Goal: Task Accomplishment & Management: Complete application form

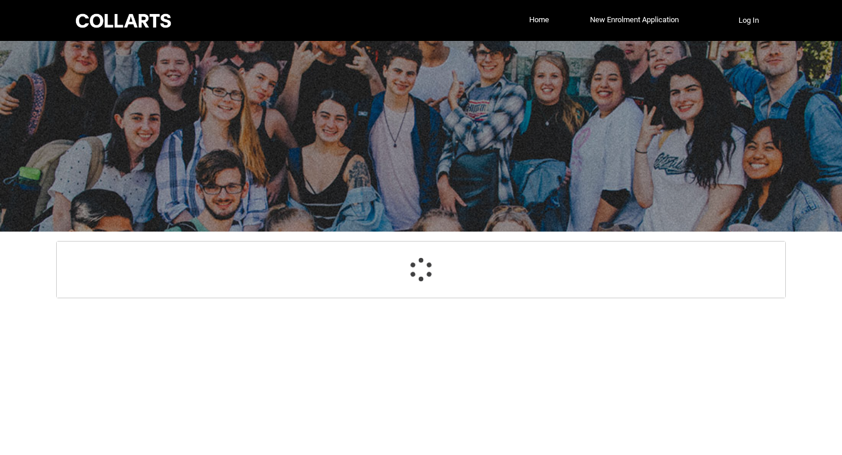
select select "GenderOptions.[DEMOGRAPHIC_DATA]"
select select "MailingCountry_Options.1101"
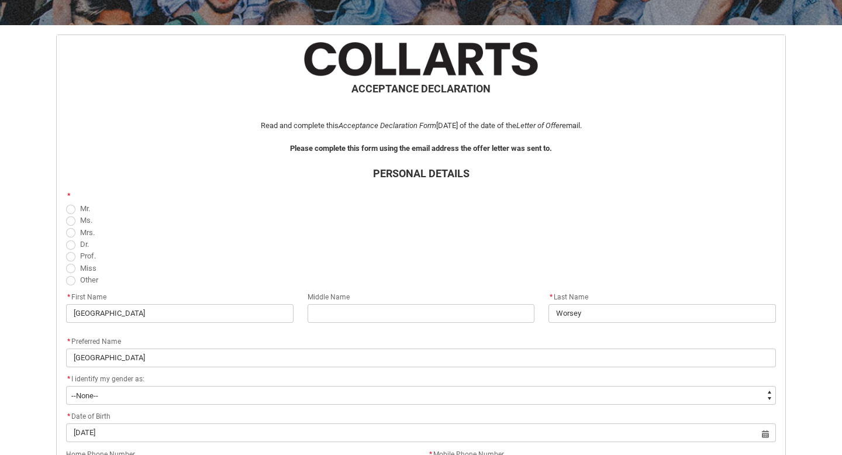
scroll to position [215, 0]
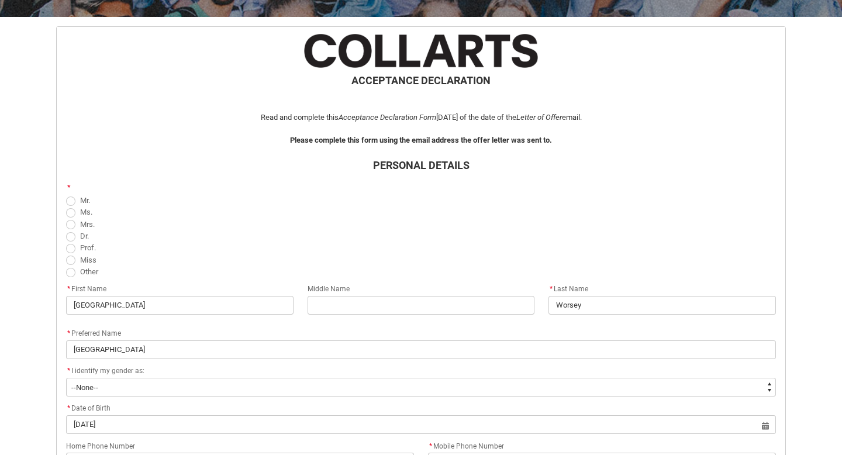
click at [81, 261] on span "Miss" at bounding box center [88, 259] width 16 height 9
click at [66, 254] on input "Miss" at bounding box center [65, 253] width 1 height 1
radio input "true"
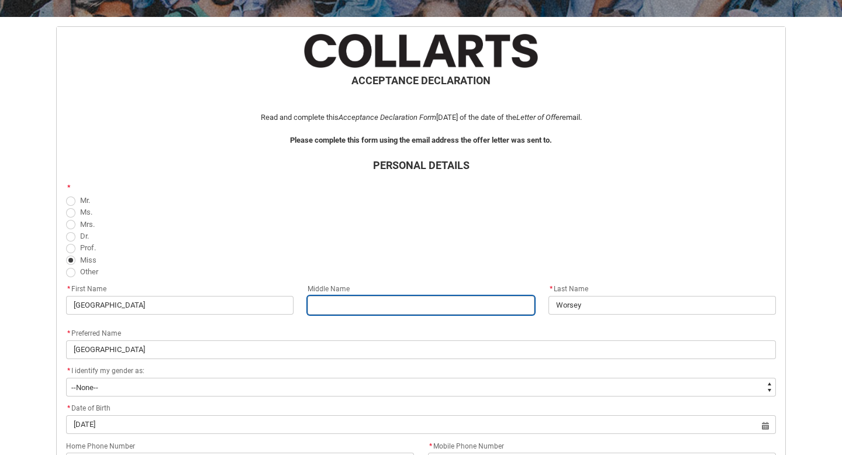
click at [327, 297] on input "REDU_Acceptance_Declaration flow" at bounding box center [421, 305] width 227 height 19
type lightning-primitive-input-simple "Lola"
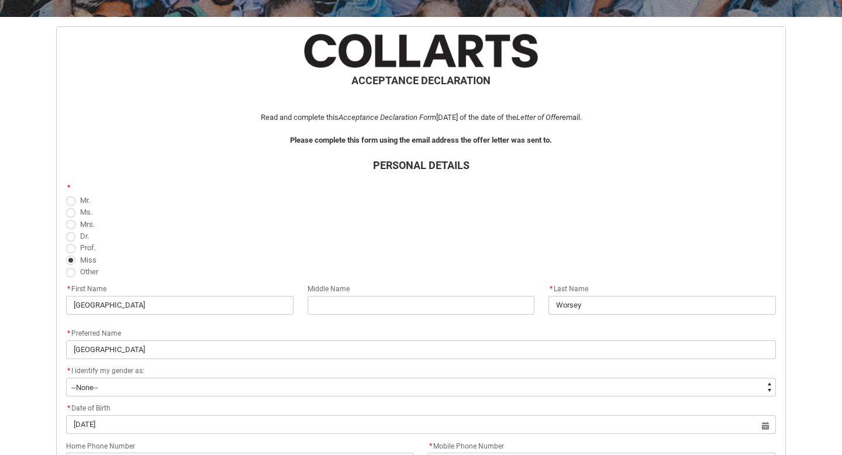
type lightning-primitive-input-simple "0435466547"
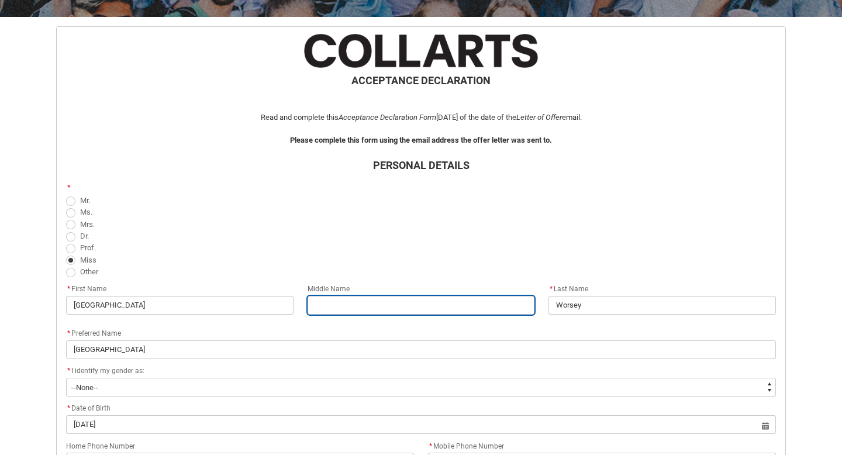
type input "Lola"
type input "0435466547"
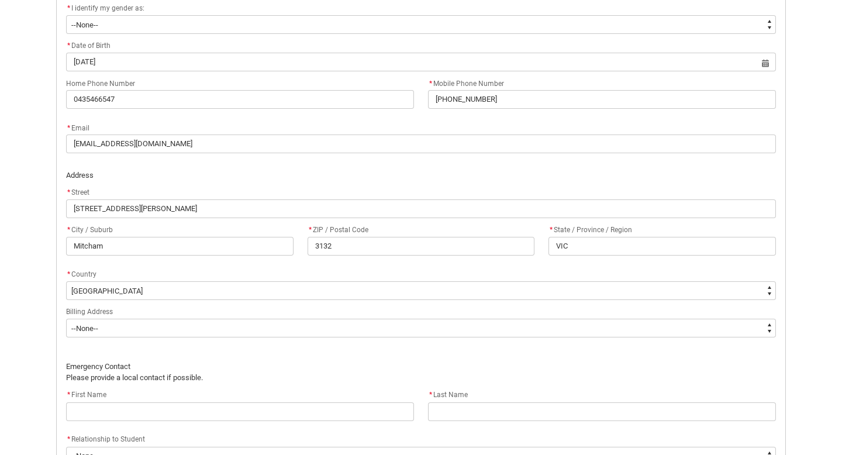
scroll to position [585, 0]
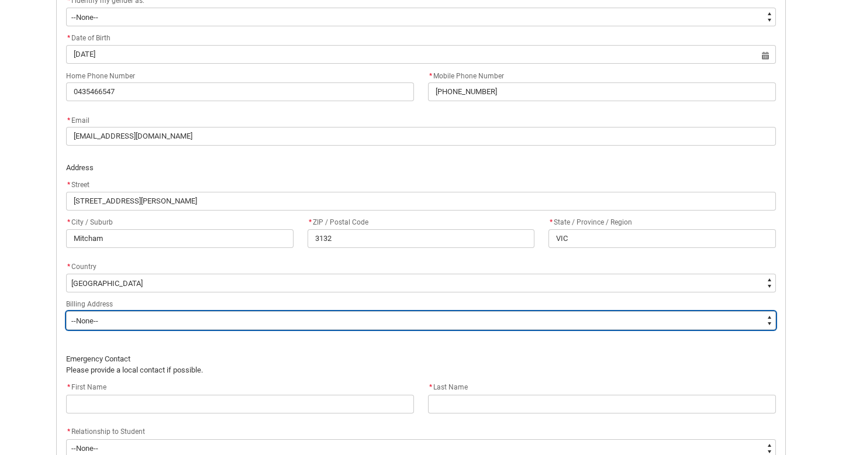
click at [380, 327] on select "--None-- Same as above Different to above - please complete below" at bounding box center [421, 320] width 710 height 19
type lightning-select "BillingAddressOption_Same"
select select "BillingAddressOption_Same"
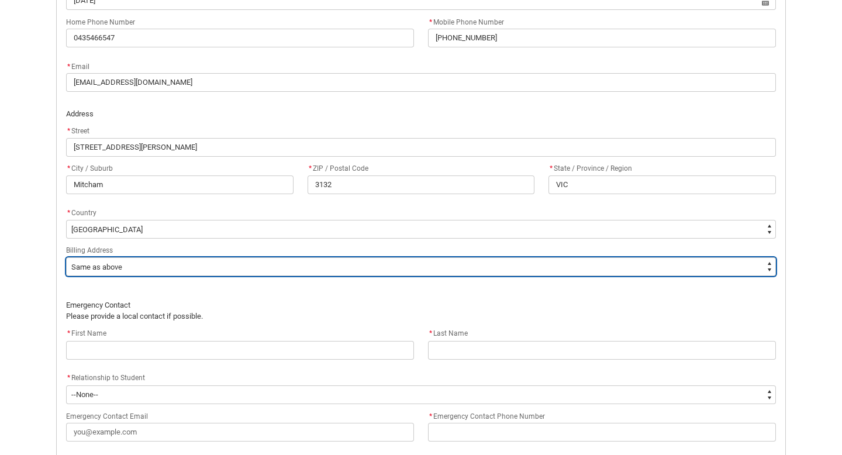
scroll to position [644, 0]
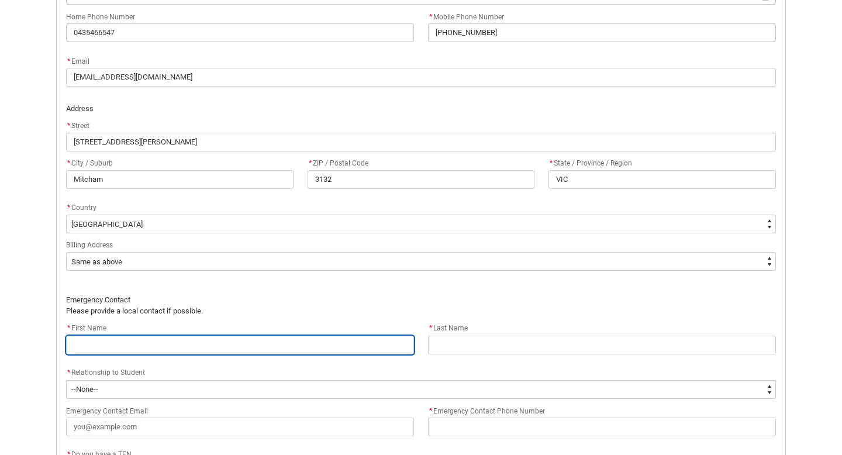
click at [298, 341] on input "REDU_Acceptance_Declaration flow" at bounding box center [240, 345] width 348 height 19
type lightning-primitive-input-simple "M"
type input "M"
type lightning-primitive-input-simple "Me"
type input "Me"
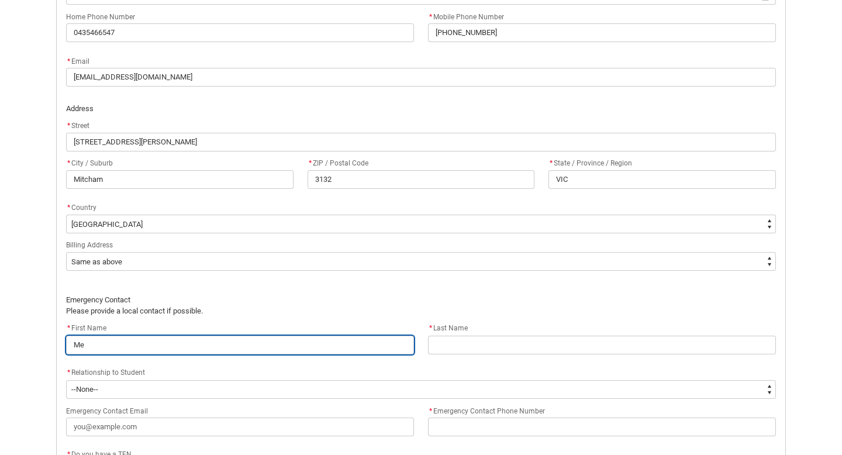
type lightning-primitive-input-simple "[PERSON_NAME]"
type input "[PERSON_NAME]"
type lightning-primitive-input-simple "Mela"
type input "Mela"
type lightning-primitive-input-simple "Melan"
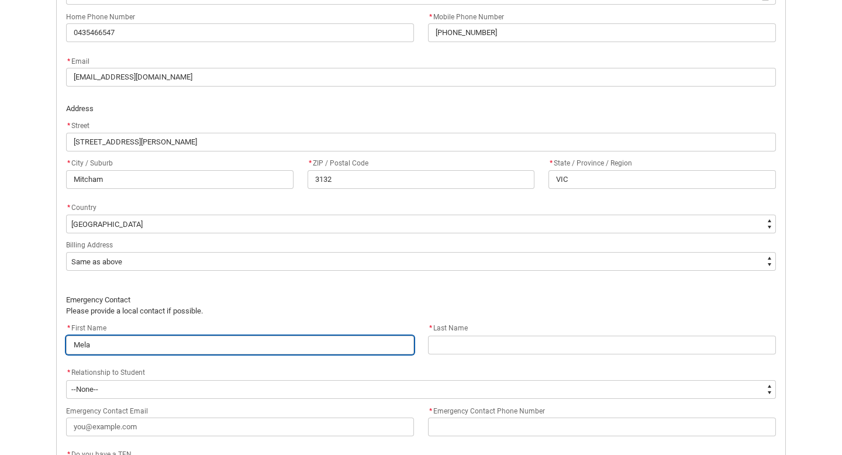
type input "Melan"
type lightning-primitive-input-simple "[PERSON_NAME]"
type input "[PERSON_NAME]"
type lightning-primitive-input-simple "Melanei"
type input "Melanei"
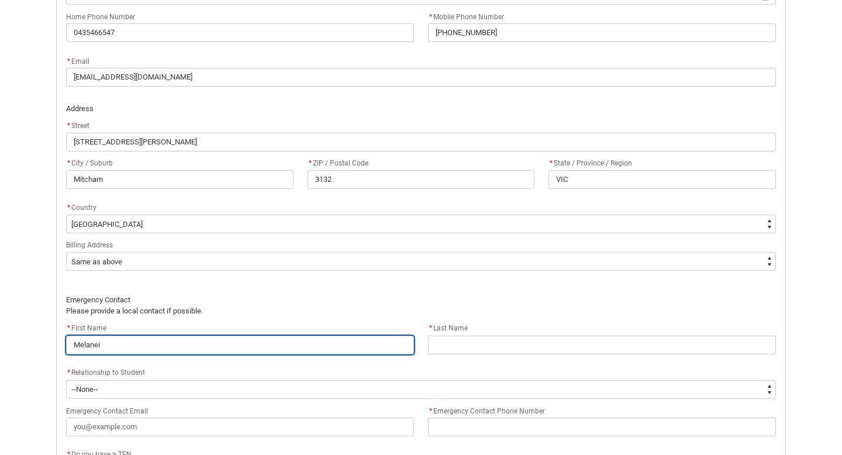
type lightning-primitive-input-simple "[PERSON_NAME]"
type input "[PERSON_NAME]"
type lightning-primitive-input-simple "Melan"
type input "Melan"
type lightning-primitive-input-simple "[PERSON_NAME]"
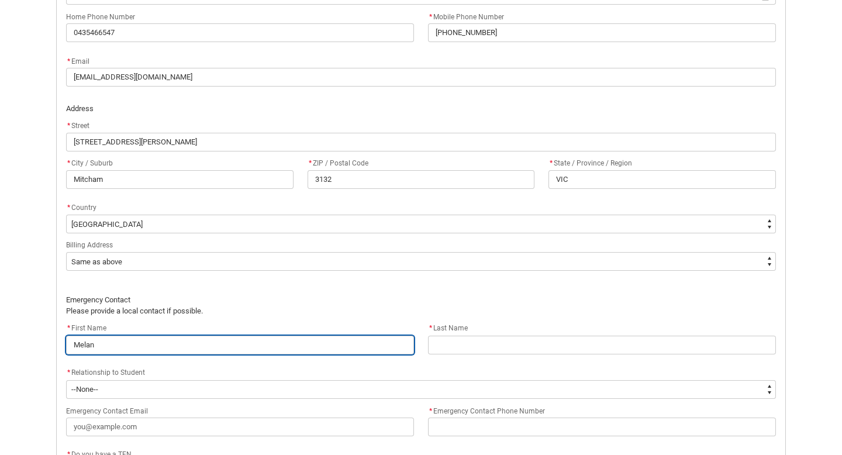
type input "[PERSON_NAME]"
type lightning-primitive-input-simple "[PERSON_NAME]"
type input "[PERSON_NAME]"
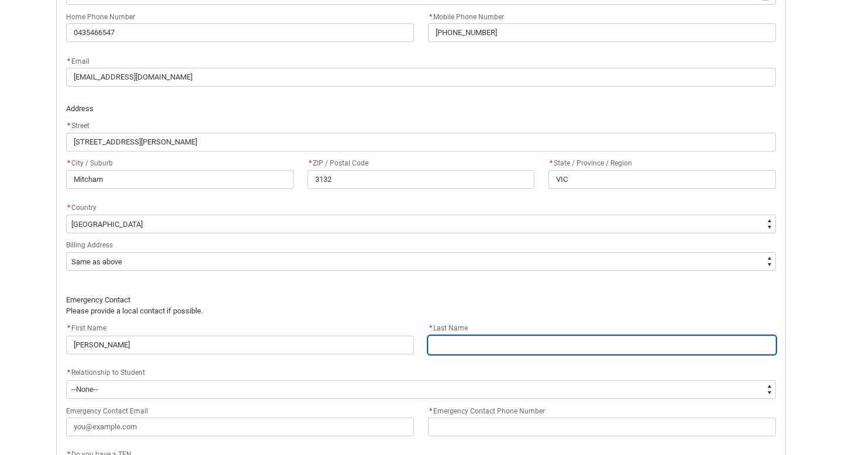
click at [489, 343] on input "REDU_Acceptance_Declaration flow" at bounding box center [602, 345] width 348 height 19
type lightning-primitive-input-simple "Worsey"
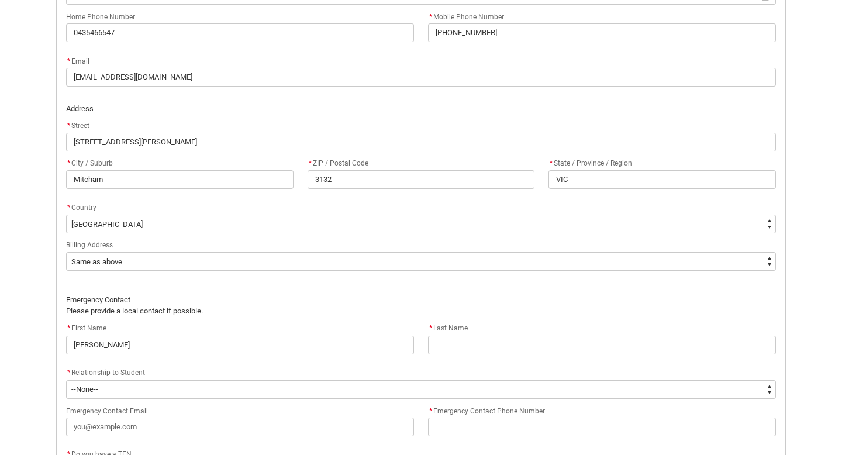
type lightning-primitive-input-simple "[EMAIL_ADDRESS][DOMAIN_NAME]"
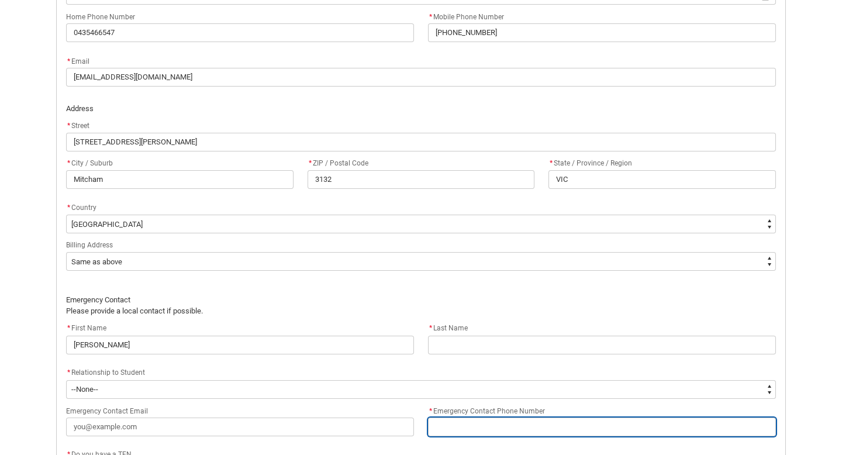
type lightning-primitive-input-simple "0435466547"
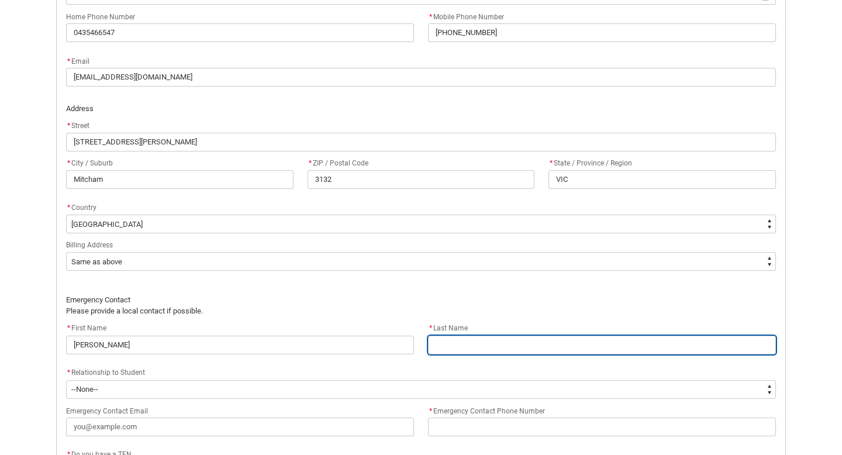
type input "Worsey"
type input "[EMAIL_ADDRESS][DOMAIN_NAME]"
type input "0435466547"
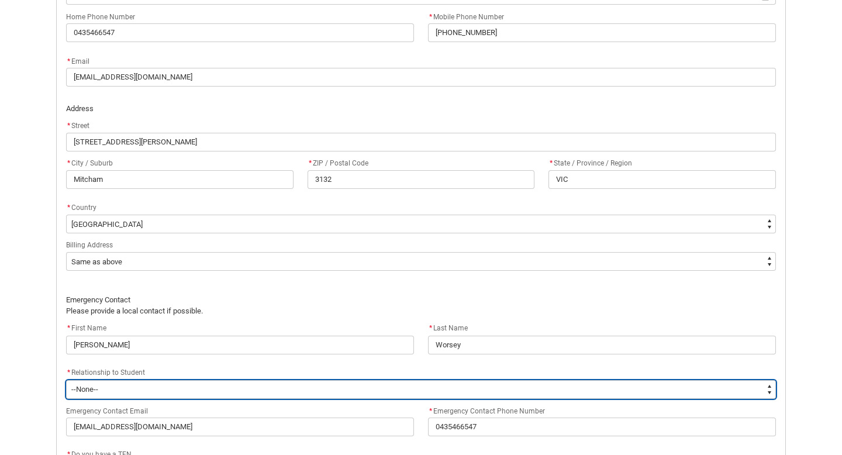
click at [257, 389] on select "--None-- Mother Father Sibling Child Partner Relation Friend" at bounding box center [421, 389] width 710 height 19
type lightning-select "EmergencyContact_RelationshipOptions.Mother"
select select "EmergencyContact_RelationshipOptions.Mother"
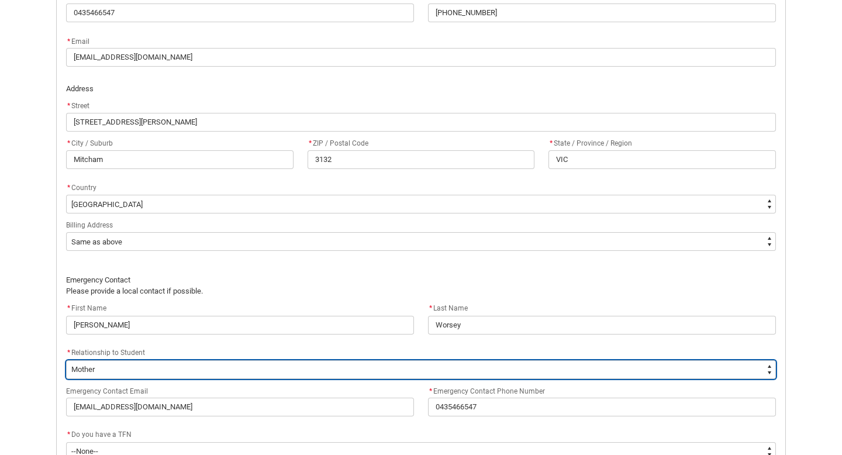
scroll to position [670, 0]
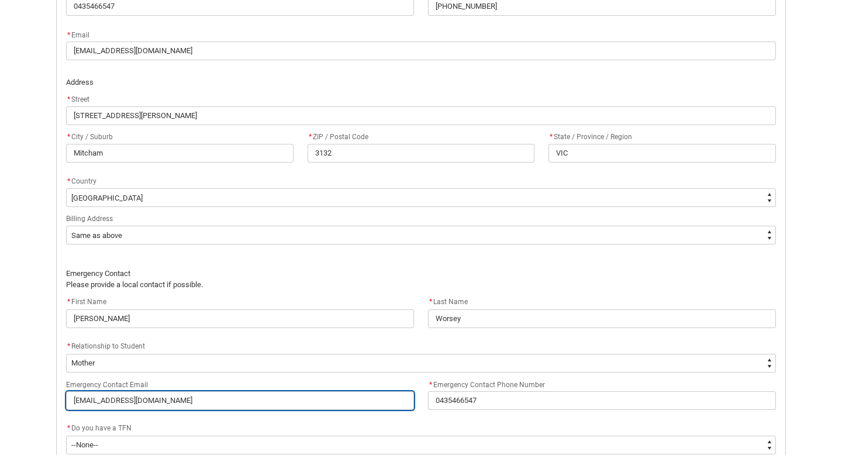
drag, startPoint x: 206, startPoint y: 397, endPoint x: 32, endPoint y: 398, distance: 174.2
type lightning-primitive-input-simple "m"
type input "m"
type lightning-primitive-input-simple "me"
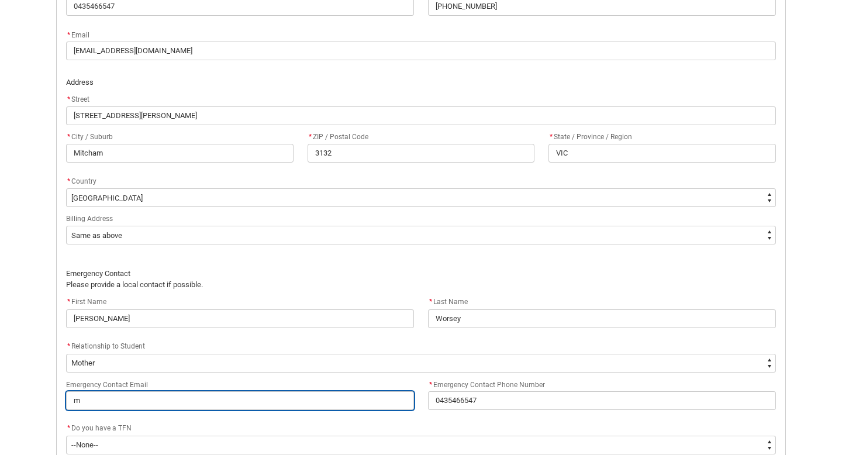
type input "me"
type lightning-primitive-input-simple "[PERSON_NAME]"
type input "[PERSON_NAME]"
type lightning-primitive-input-simple "melw"
type input "melw"
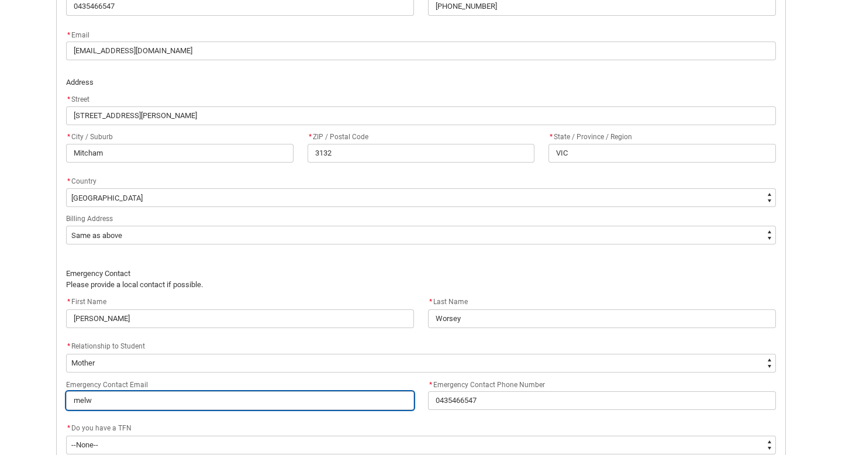
type lightning-primitive-input-simple "melwo"
type input "melwo"
type lightning-primitive-input-simple "melwor"
type input "melwor"
type lightning-primitive-input-simple "melwors"
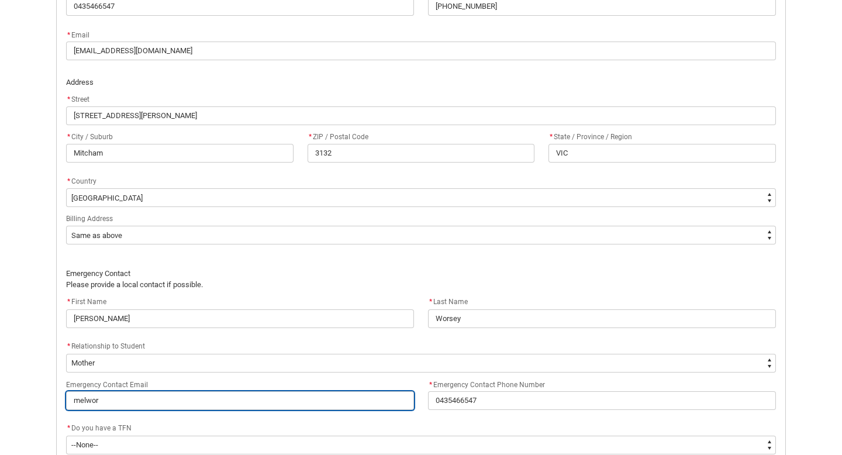
type input "melwors"
type lightning-primitive-input-simple "melworse"
type input "melworse"
type lightning-primitive-input-simple "melworsey"
type input "melworsey"
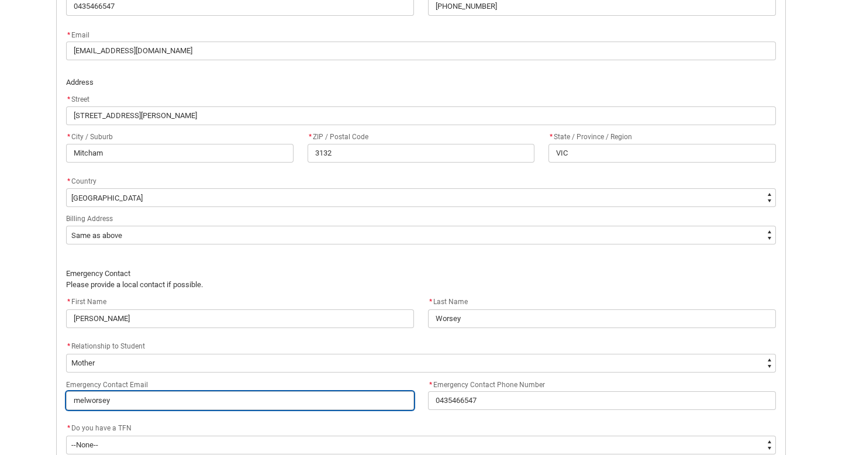
type lightning-primitive-input-simple "melworsey@"
type input "melworsey@"
type lightning-primitive-input-simple "melworsey@h"
type input "melworsey@h"
type lightning-primitive-input-simple "melworsey@ho"
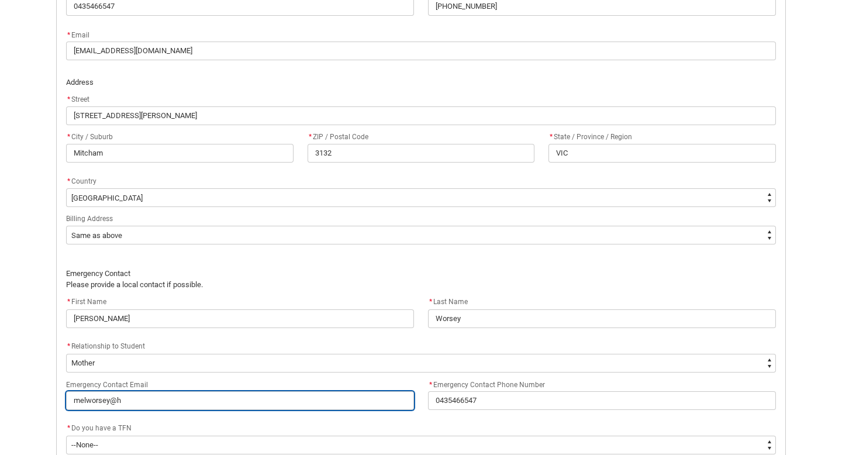
type input "melworsey@ho"
type lightning-primitive-input-simple "melworsey@hot"
type input "melworsey@hot"
type lightning-primitive-input-simple "melworsey@hotm"
type input "melworsey@hotm"
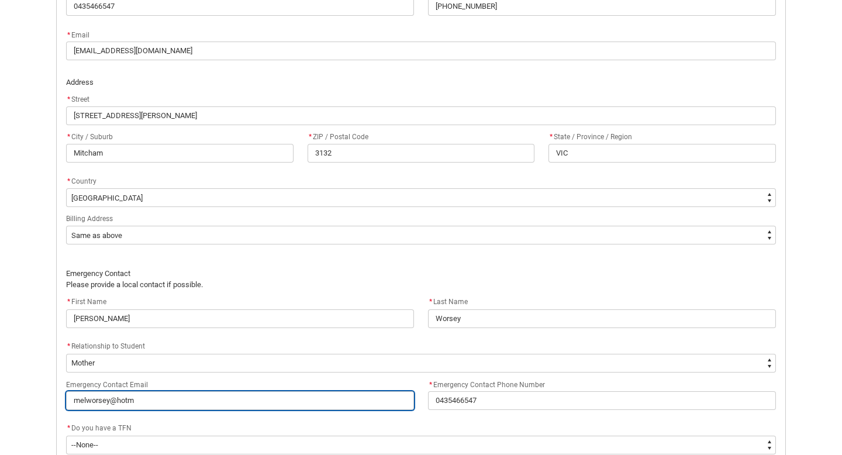
type lightning-primitive-input-simple "melworsey@hotma"
type input "melworsey@hotma"
type lightning-primitive-input-simple "melworsey@hotmai"
type input "melworsey@hotmai"
type lightning-primitive-input-simple "[EMAIL_ADDRESS]"
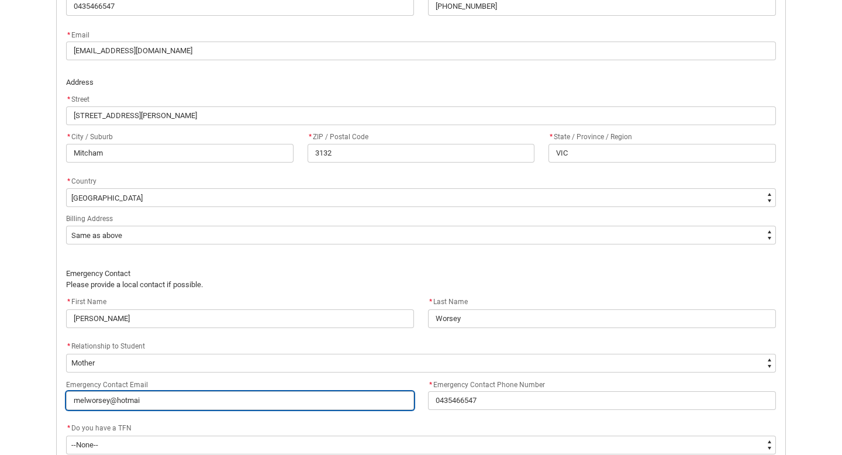
type input "[EMAIL_ADDRESS]"
type lightning-primitive-input-simple "[EMAIL_ADDRESS]."
type input "[EMAIL_ADDRESS]."
type lightning-primitive-input-simple "melworsey@hotmail.c"
type input "melworsey@hotmail.c"
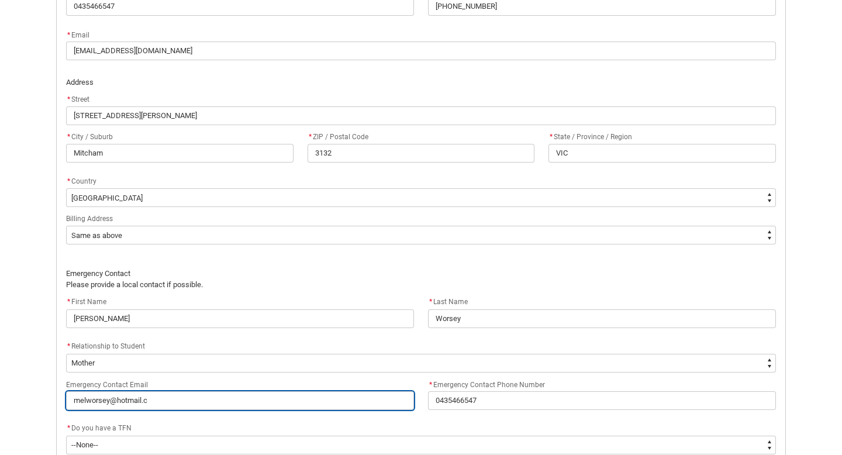
type lightning-primitive-input-simple "[EMAIL_ADDRESS][DOMAIN_NAME]"
type input "[EMAIL_ADDRESS][DOMAIN_NAME]"
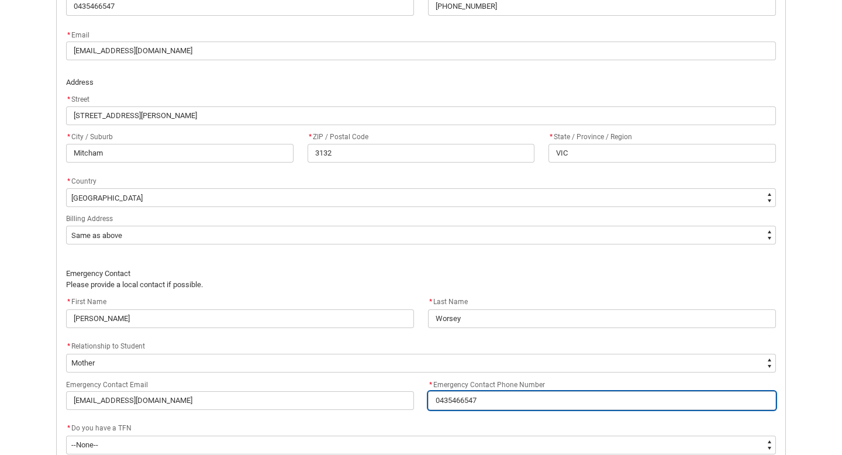
drag, startPoint x: 487, startPoint y: 397, endPoint x: 443, endPoint y: 399, distance: 43.9
click at [443, 399] on input "0435466547" at bounding box center [602, 400] width 348 height 19
type lightning-primitive-input-simple "04"
type input "04"
type lightning-primitive-input-simple "042"
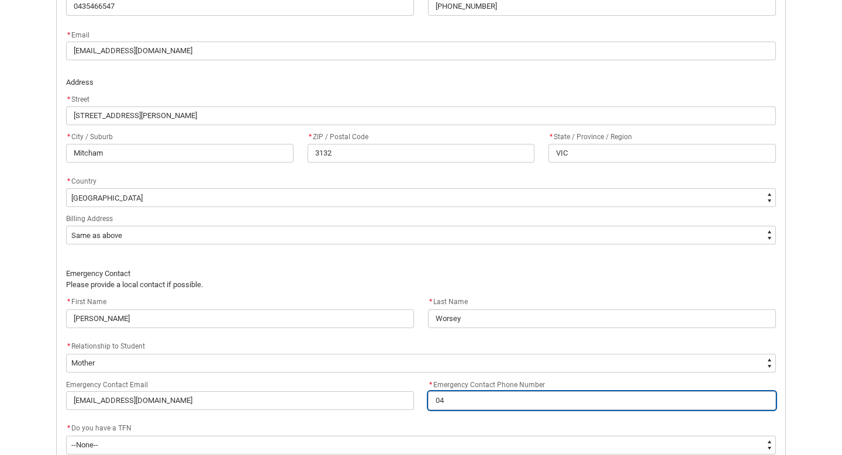
type input "042"
type lightning-primitive-input-simple "0425"
type input "0425"
type lightning-primitive-input-simple "04257"
type input "04257"
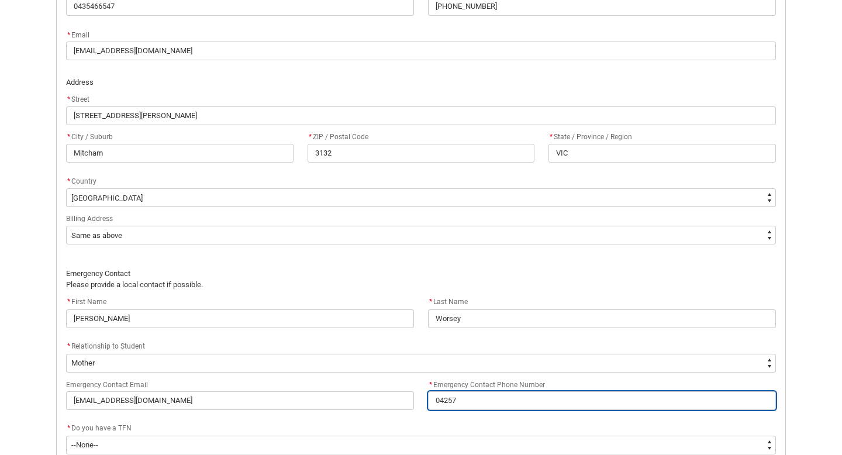
type lightning-primitive-input-simple "042577"
type input "042577"
type lightning-primitive-input-simple "0425770"
type input "0425770"
type lightning-primitive-input-simple "04257707"
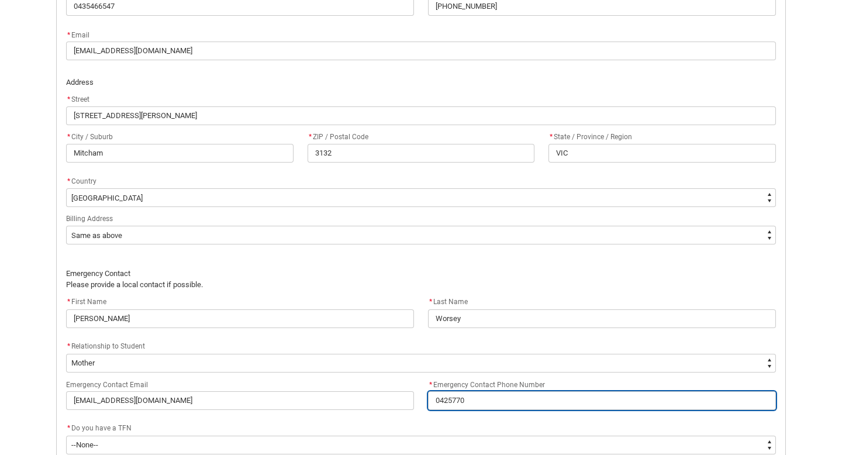
type input "04257707"
type lightning-primitive-input-simple "042577072"
type input "042577072"
type lightning-primitive-input-simple "0425770723"
type input "0425770723"
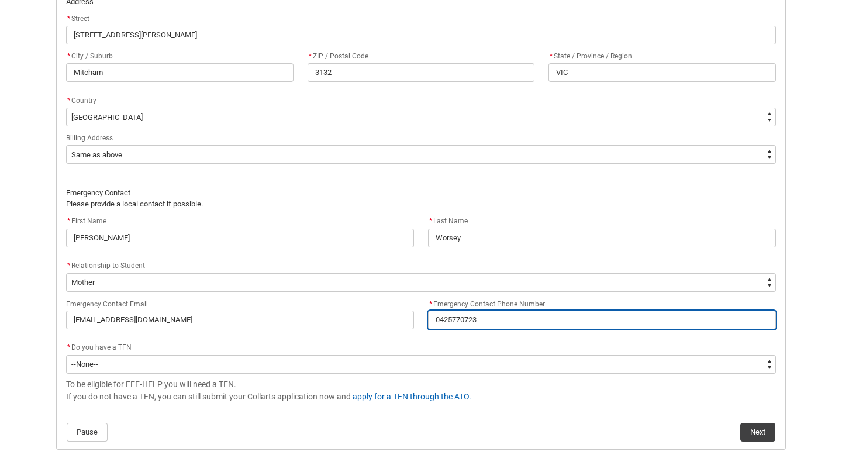
scroll to position [769, 0]
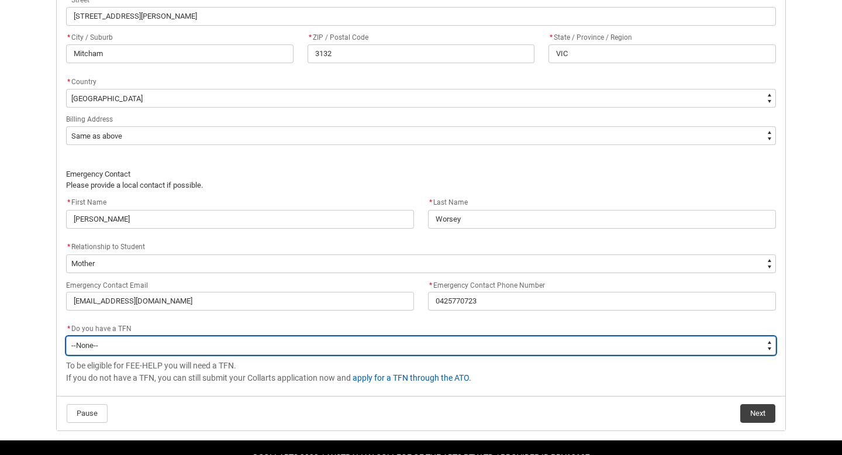
click at [182, 343] on select "--None-- Yes No" at bounding box center [421, 345] width 710 height 19
type lightning-select "Choice_Yes"
select select "Choice_Yes"
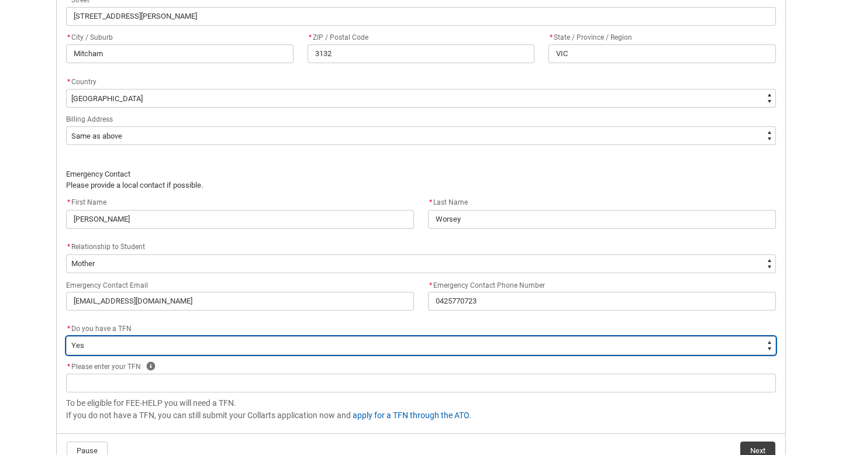
scroll to position [796, 0]
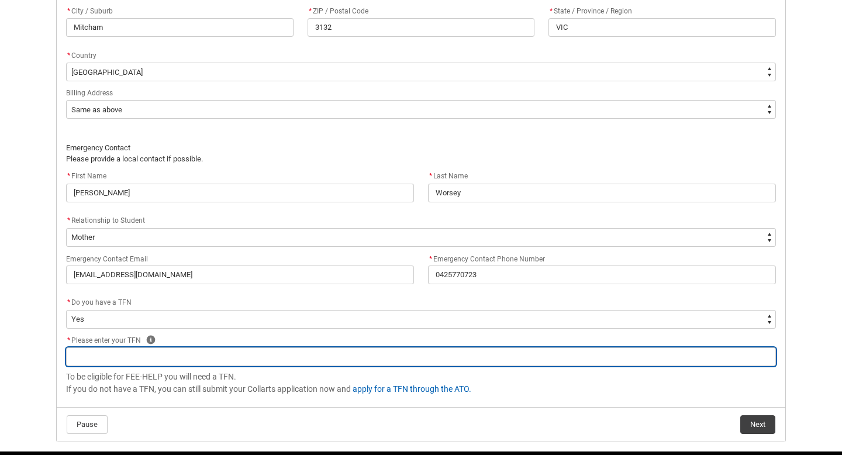
click at [192, 355] on input "REDU_Acceptance_Declaration flow" at bounding box center [421, 356] width 710 height 19
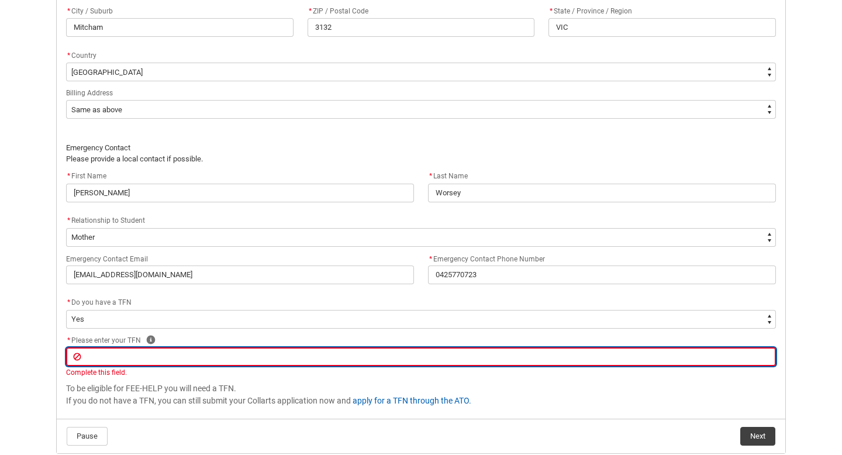
click at [203, 349] on input "REDU_Acceptance_Declaration flow" at bounding box center [421, 356] width 710 height 19
type lightning-primitive-input-simple "6"
type input "6"
type lightning-primitive-input-simple "69"
type input "69"
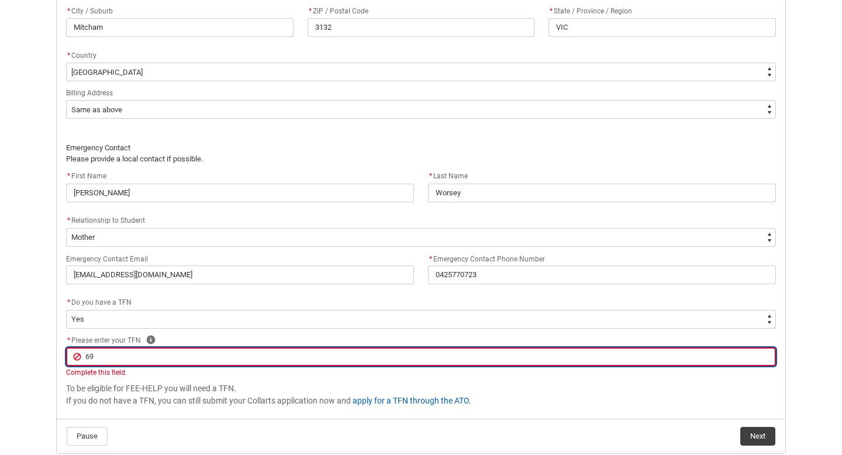
type lightning-primitive-input-simple "699"
type input "699"
type lightning-primitive-input-simple "6997"
type input "6997"
type lightning-primitive-input-simple "69975"
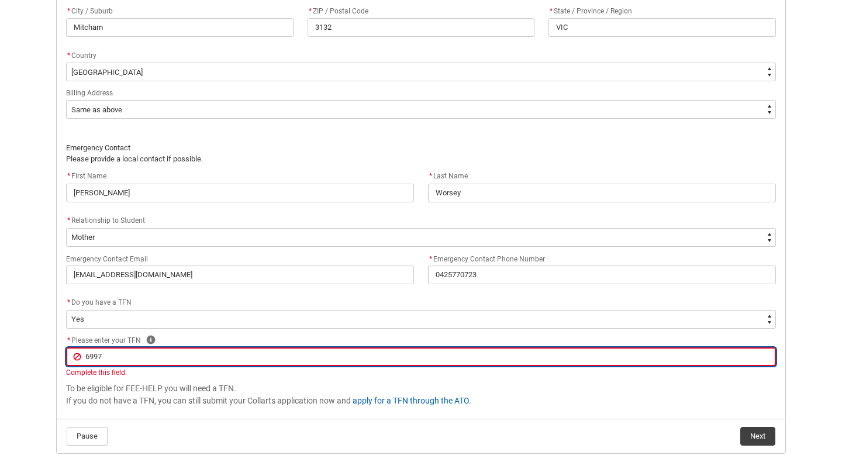
type input "69975"
type lightning-primitive-input-simple "699751"
type input "699751"
type lightning-primitive-input-simple "6997518"
type input "6997518"
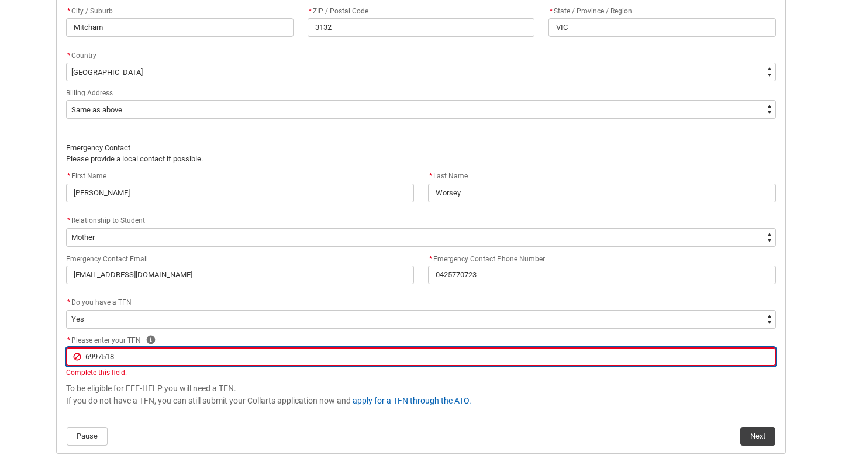
type lightning-primitive-input-simple "69975186"
type input "69975186"
type lightning-primitive-input-simple "699751860"
type input "699751860"
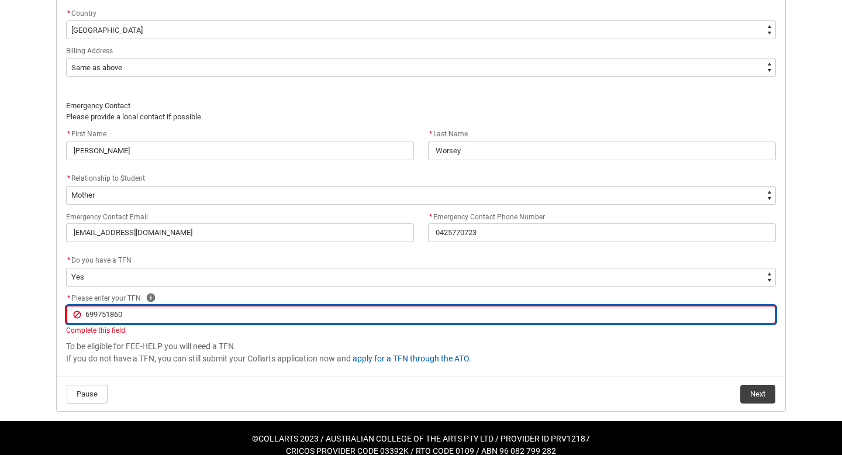
scroll to position [851, 0]
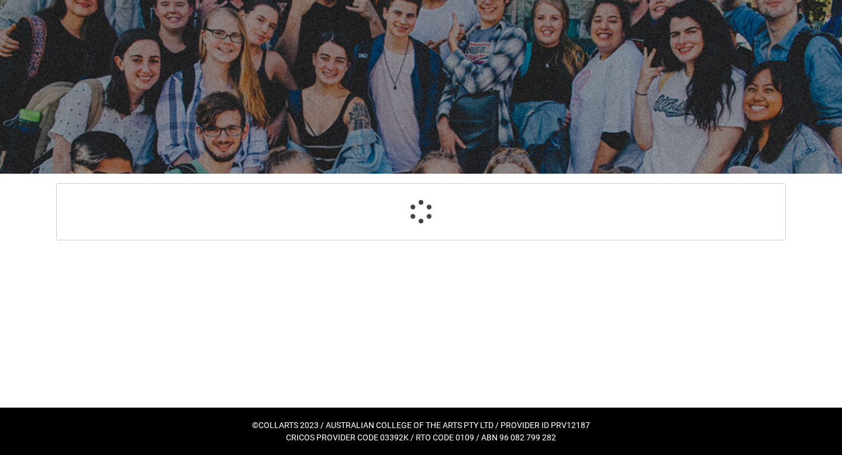
select select "Payment_Type_FEE_HELP"
select select "Study_Mode_PartTime"
select select "StudyMethod_Online"
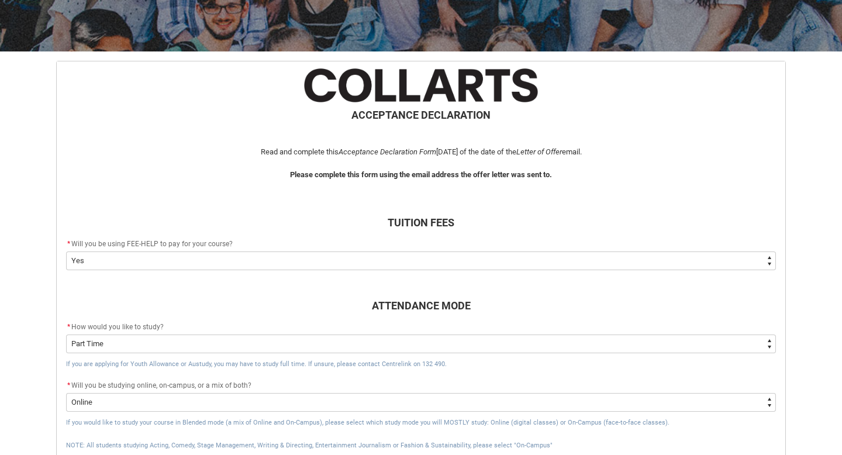
scroll to position [184, 0]
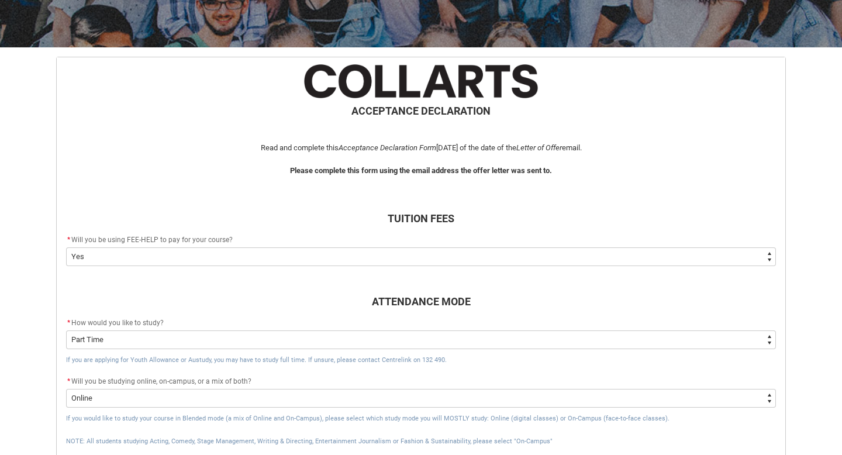
click at [363, 268] on flowruntime-screen-field "* Will you be using FEE-HELP to pay for your course? * --None-- Yes No - I am e…" at bounding box center [421, 251] width 724 height 37
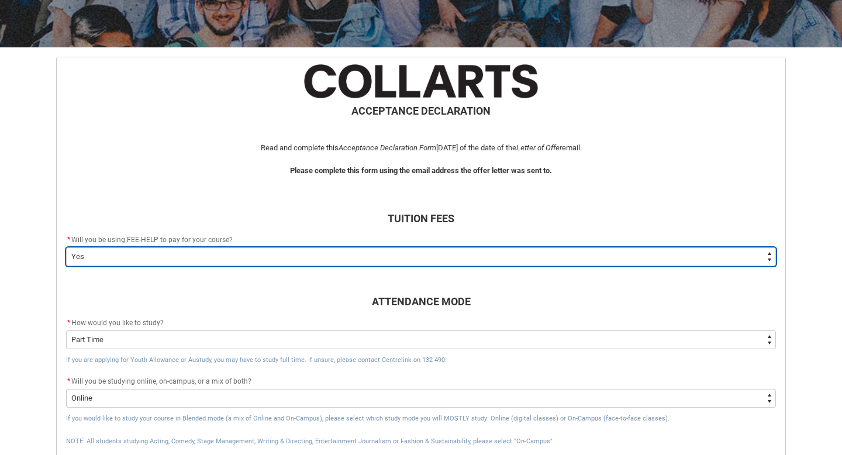
click at [348, 255] on select "--None-- Yes No - I am electing to opt-out of FEE-HELP and I will pay UPFRONT N…" at bounding box center [421, 256] width 710 height 19
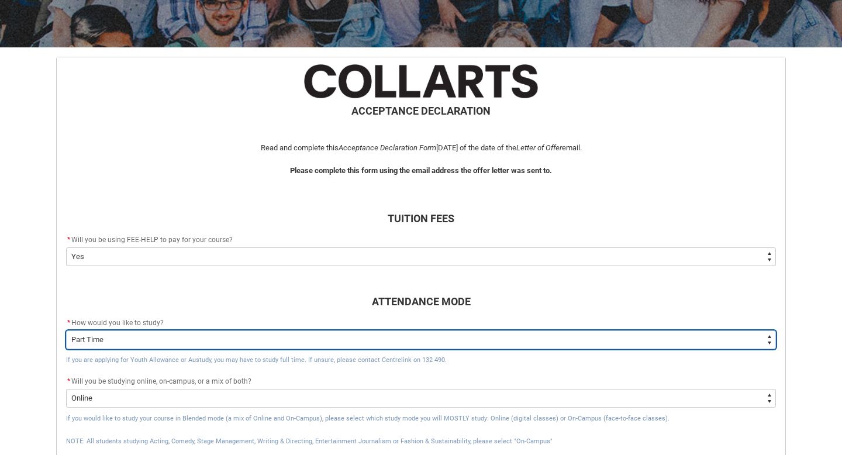
click at [296, 339] on select "--None-- Full Time Part Time" at bounding box center [421, 339] width 710 height 19
type lightning-select "Study_Mode_FullTime"
select select "Study_Mode_FullTime"
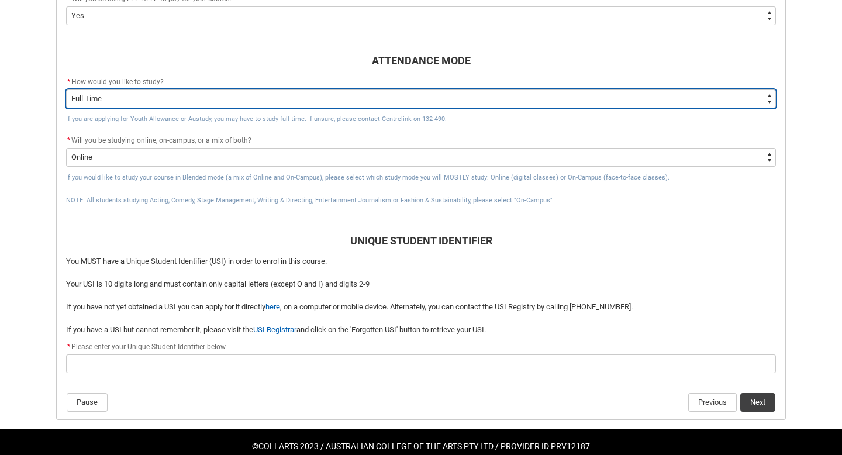
scroll to position [446, 0]
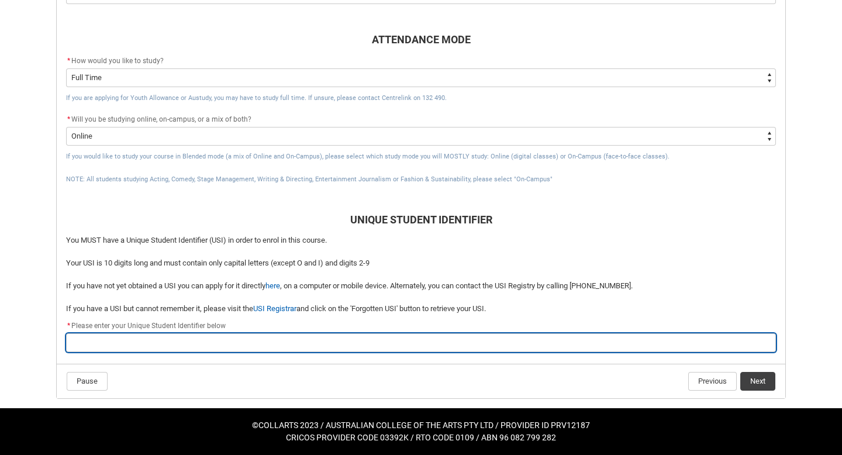
click at [285, 339] on input "REDU_Acceptance_Declaration flow" at bounding box center [421, 342] width 710 height 19
click at [354, 336] on input "REDU_Acceptance_Declaration flow" at bounding box center [421, 342] width 710 height 19
click at [302, 341] on input "REDU_Acceptance_Declaration flow" at bounding box center [421, 342] width 710 height 19
type lightning-primitive-input-simple "NP7T5AW3A9"
type input "NP7T5AW3A9"
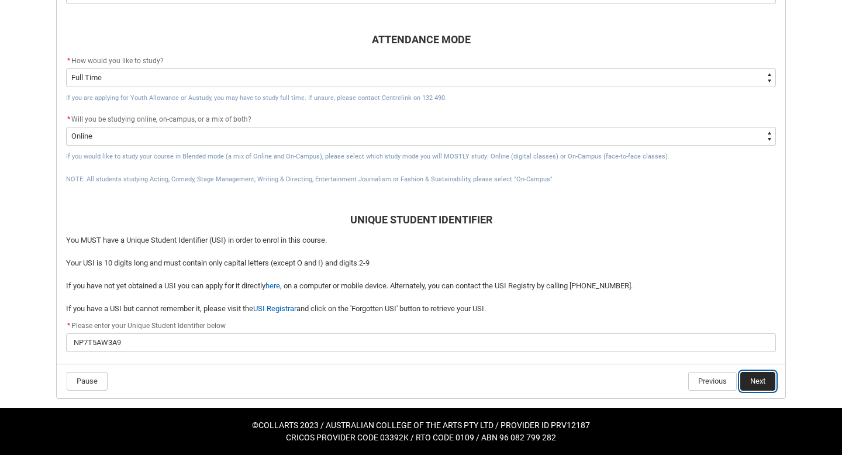
click at [755, 373] on button "Next" at bounding box center [757, 381] width 35 height 19
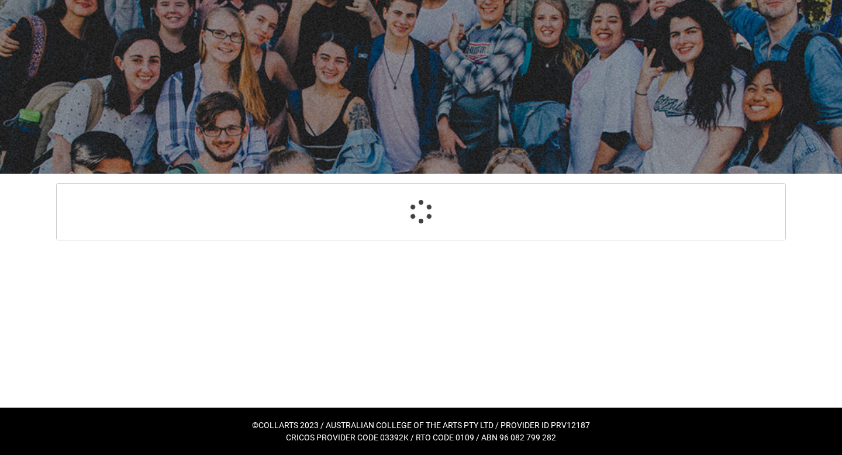
select select "CitizenshipStatus_Options.1"
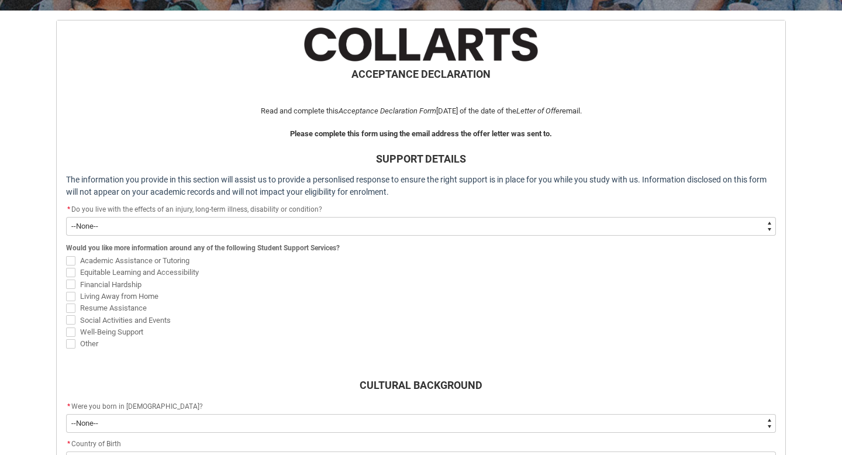
scroll to position [222, 0]
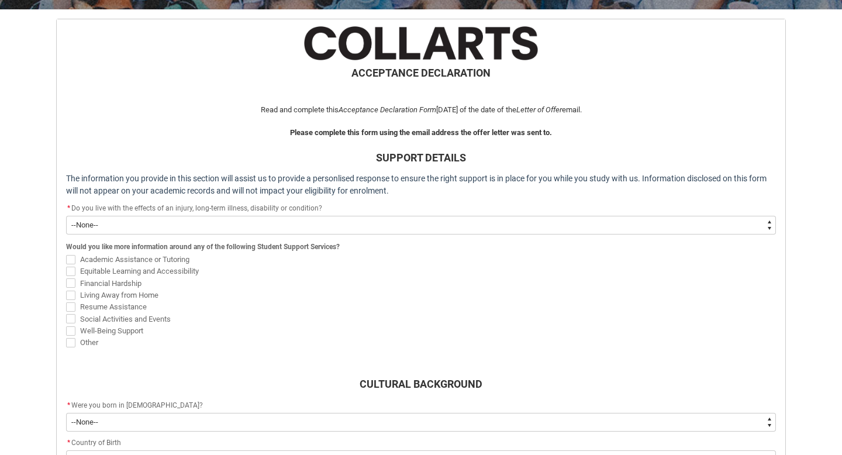
click at [336, 226] on select "--None-- Yes No" at bounding box center [421, 225] width 710 height 19
type lightning-select "Choice_No"
select select "Choice_No"
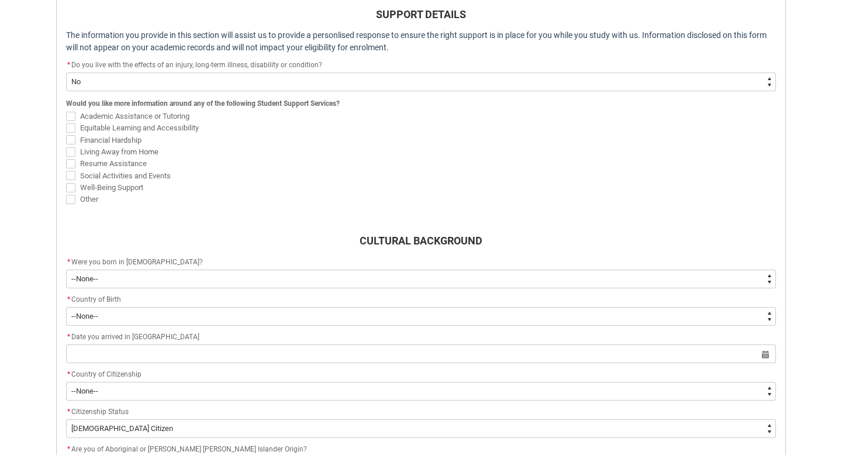
scroll to position [366, 0]
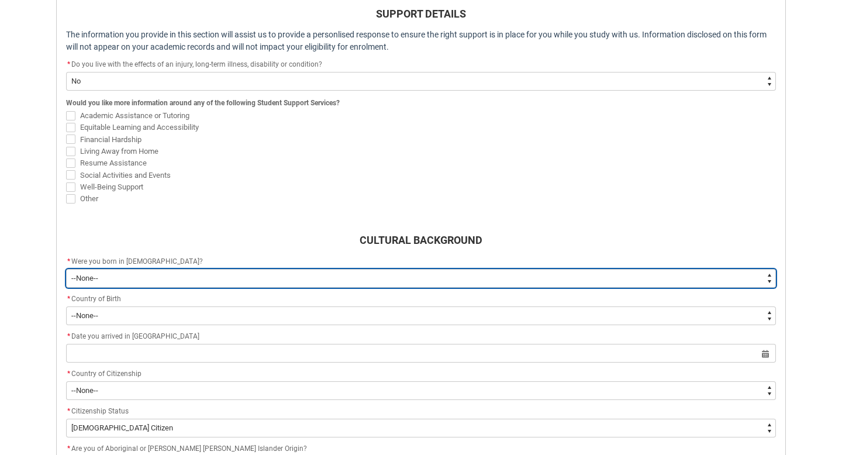
click at [291, 271] on select "--None-- Born in [DEMOGRAPHIC_DATA] Born outside [DEMOGRAPHIC_DATA]" at bounding box center [421, 278] width 710 height 19
type lightning-select "Country_of_Birth_L1.1100"
select select "Country_of_Birth_L1.1100"
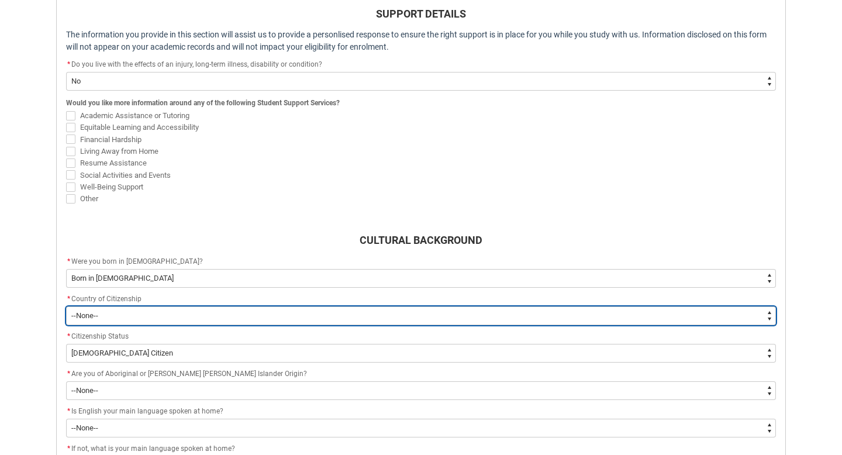
click at [264, 314] on select "--[GEOGRAPHIC_DATA]-- [GEOGRAPHIC_DATA] [GEOGRAPHIC_DATA] [GEOGRAPHIC_DATA] [GE…" at bounding box center [421, 315] width 710 height 19
type lightning-select "Citizenship_Options.[DEMOGRAPHIC_DATA]"
select select "Citizenship_Options.[DEMOGRAPHIC_DATA]"
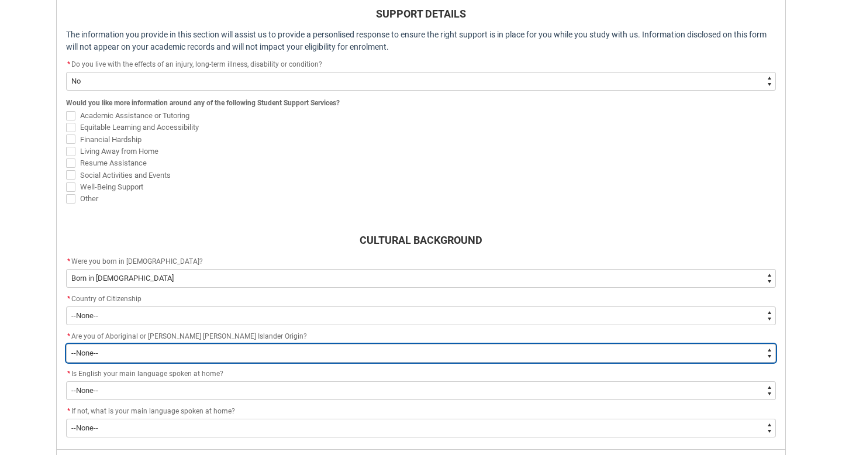
click at [240, 355] on select "--None-- Non indigenous – neither [DEMOGRAPHIC_DATA] nor [PERSON_NAME] [PERSON_…" at bounding box center [421, 353] width 710 height 19
type lightning-select "aboriginalTorresStraitIslander_Options.2"
select select "aboriginalTorresStraitIslander_Options.2"
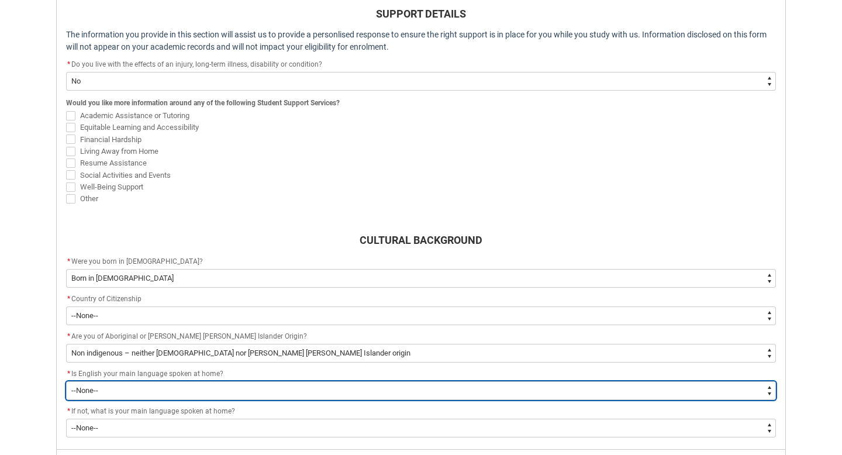
click at [224, 389] on select "--None-- Student/Applicant/Staff speaks only English at permanent home residenc…" at bounding box center [421, 390] width 710 height 19
type lightning-select "ContactLanguageSpokenAtHome.0001"
select select "ContactLanguageSpokenAtHome.0001"
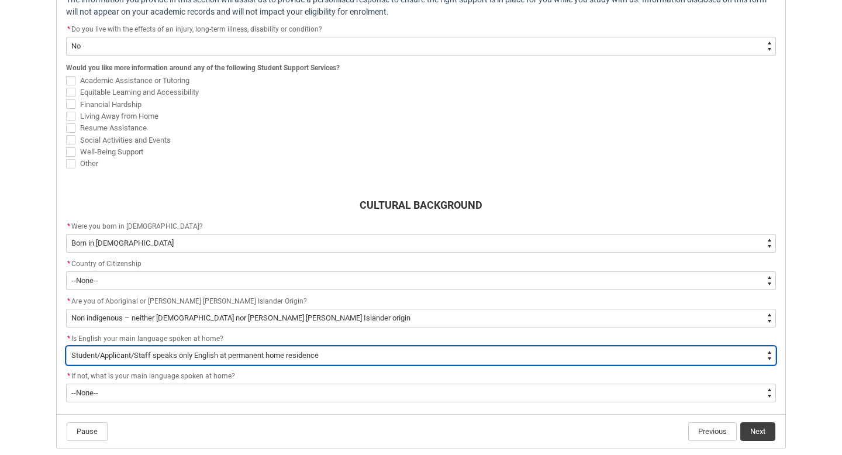
scroll to position [451, 0]
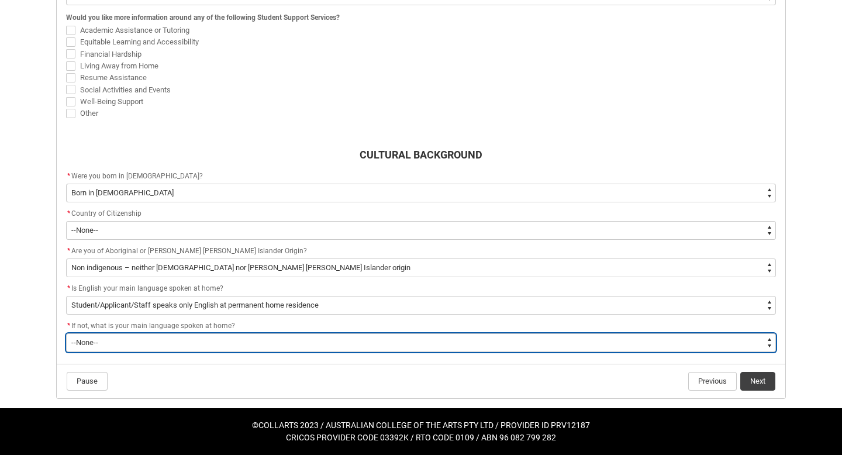
click at [199, 343] on select "--None-- 1101 Gaelic ([GEOGRAPHIC_DATA]) 1102 Irish 1103 Welsh 1199 Celtic, nec…" at bounding box center [421, 342] width 710 height 19
type lightning-select "L3PicklistChoice.1201"
select select "L3PicklistChoice.1201"
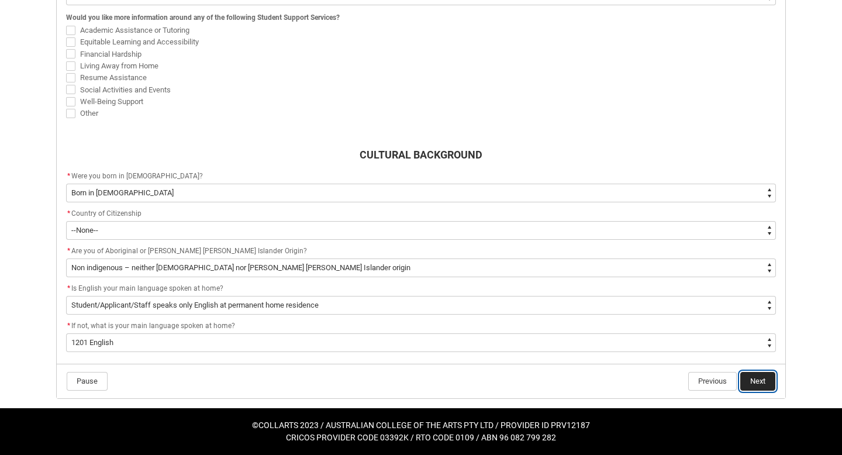
click at [744, 377] on button "Next" at bounding box center [757, 381] width 35 height 19
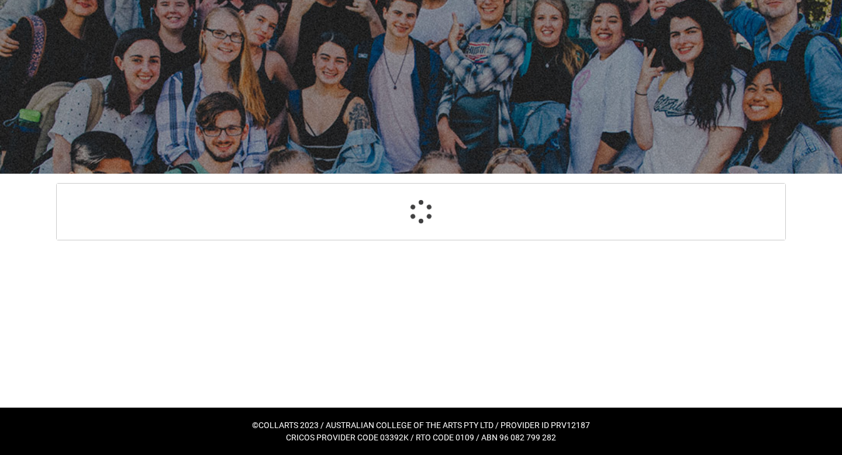
select select "HeardCollarts_[DOMAIN_NAME] Search (Google)"
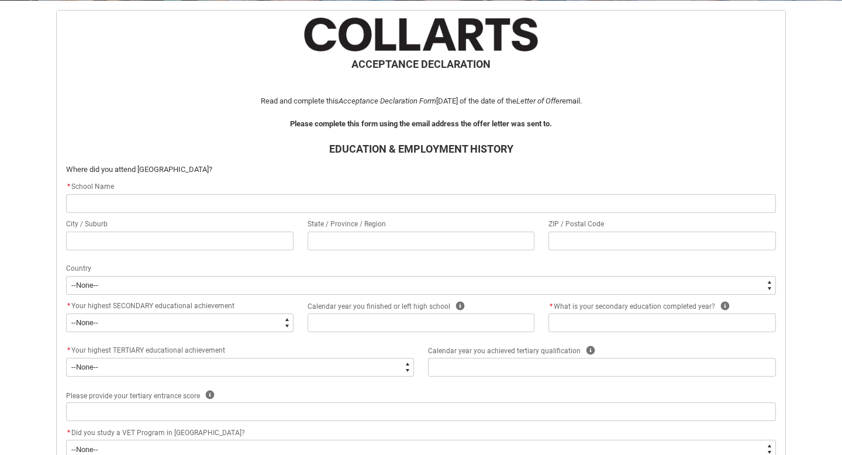
scroll to position [232, 0]
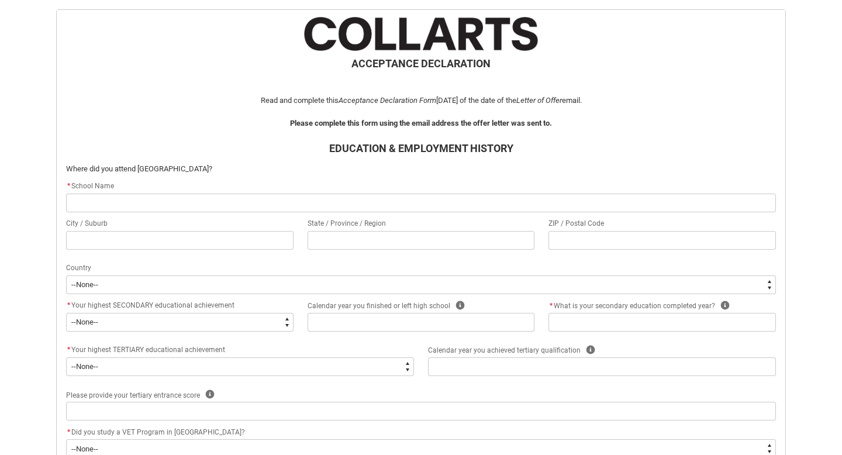
click at [312, 198] on input "REDU_Acceptance_Declaration flow" at bounding box center [421, 203] width 710 height 19
type lightning-primitive-input-simple "[GEOGRAPHIC_DATA]"
type input "[GEOGRAPHIC_DATA]"
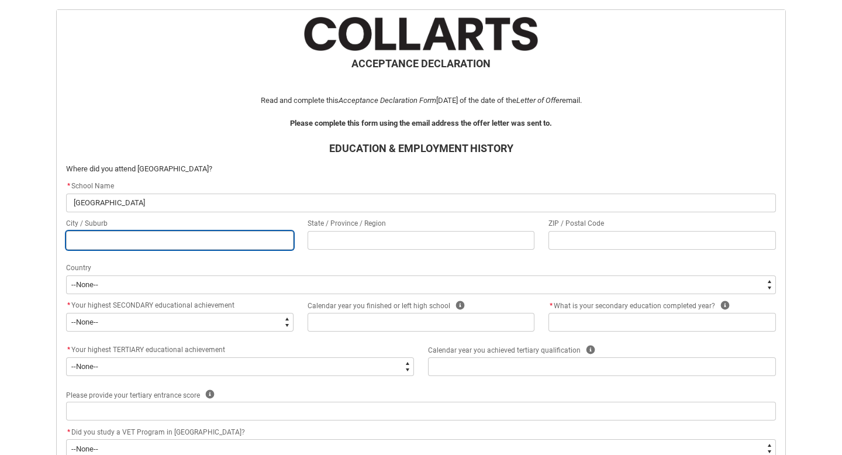
click at [171, 246] on input "REDU_Acceptance_Declaration flow" at bounding box center [179, 240] width 227 height 19
type lightning-primitive-input-simple "Mitcham"
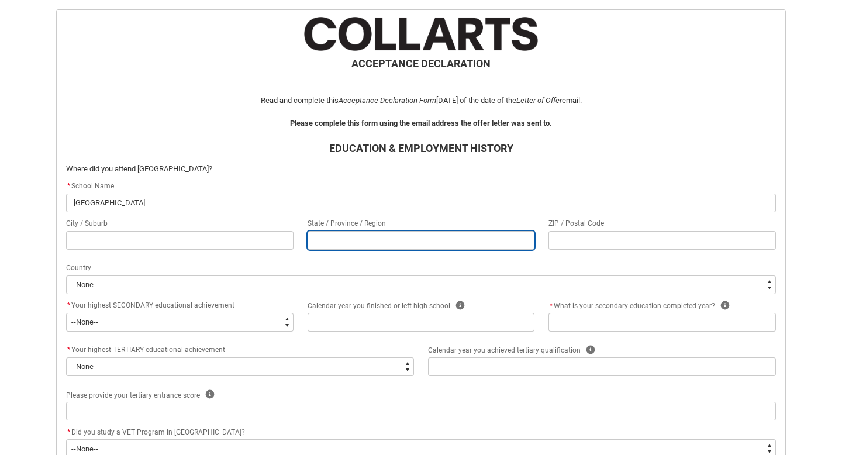
type lightning-primitive-input-simple "VIC"
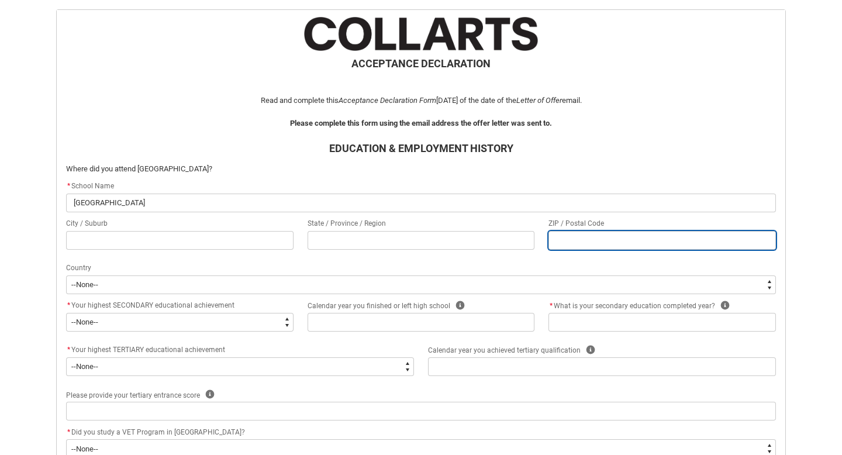
type lightning-primitive-input-simple "3132"
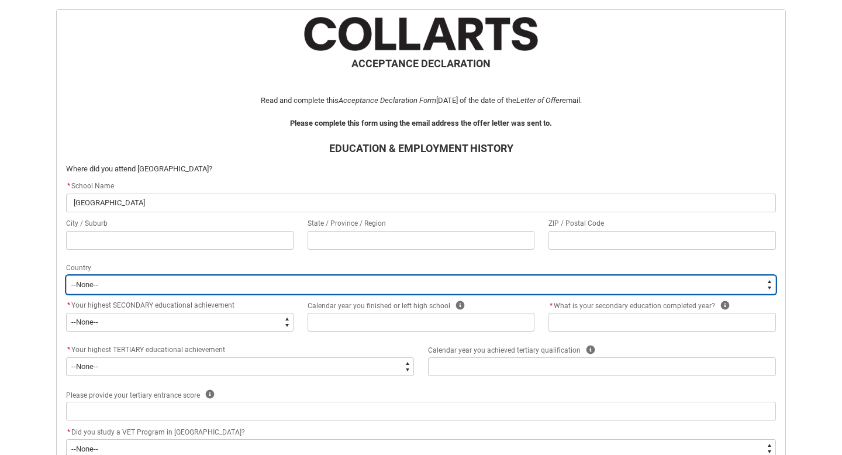
type lightning-select "CountryOptions.[GEOGRAPHIC_DATA]"
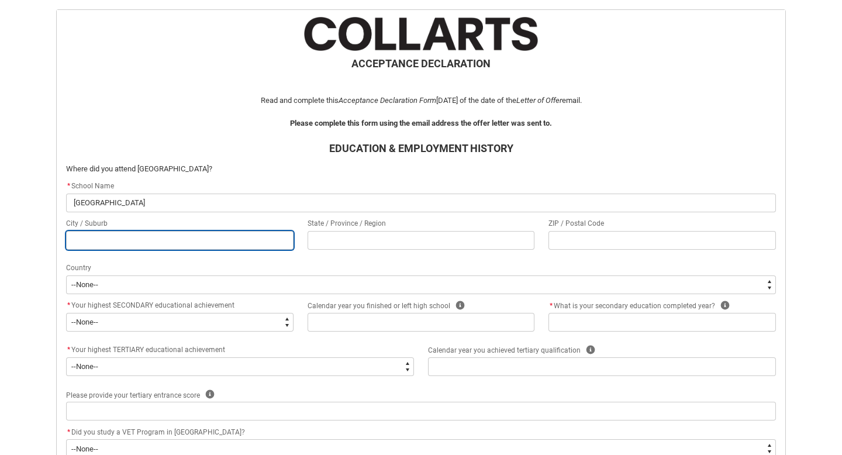
type input "Mitcham"
type input "VIC"
type input "3132"
select select "CountryOptions.[GEOGRAPHIC_DATA]"
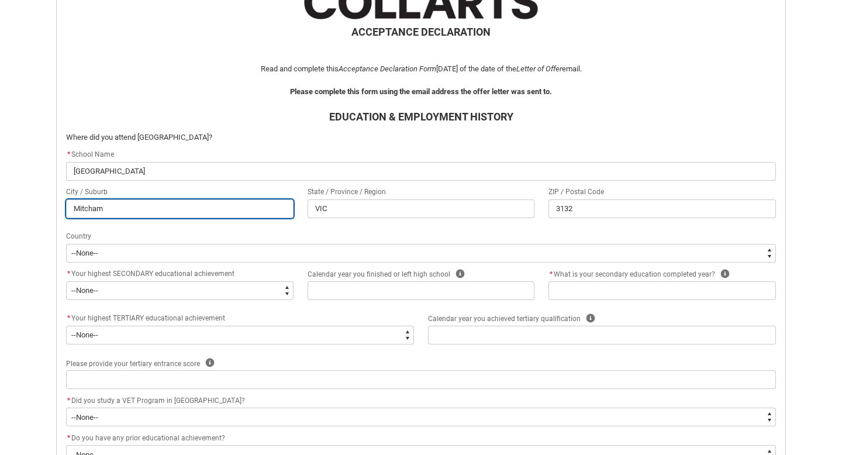
scroll to position [265, 0]
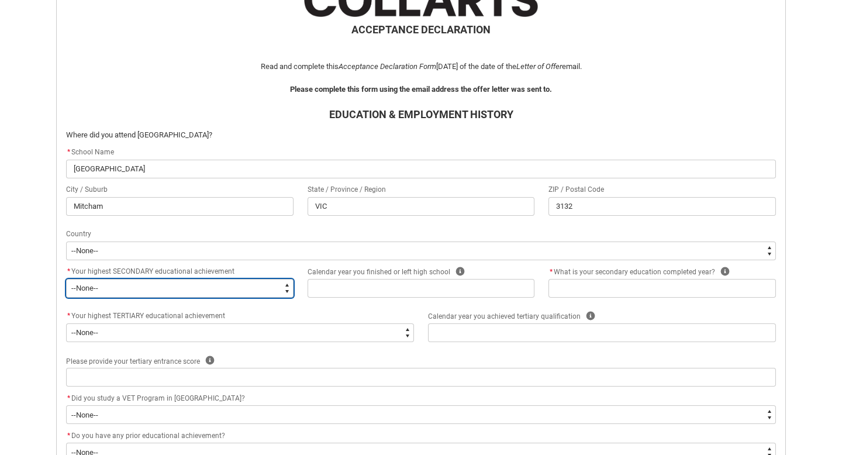
click at [236, 287] on select "--None-- Did not go to school Year 8 or below Year 9 or equivalent Completed Ye…" at bounding box center [179, 288] width 227 height 19
type lightning-select "HighestSchoolLevel_12"
select select "HighestSchoolLevel_12"
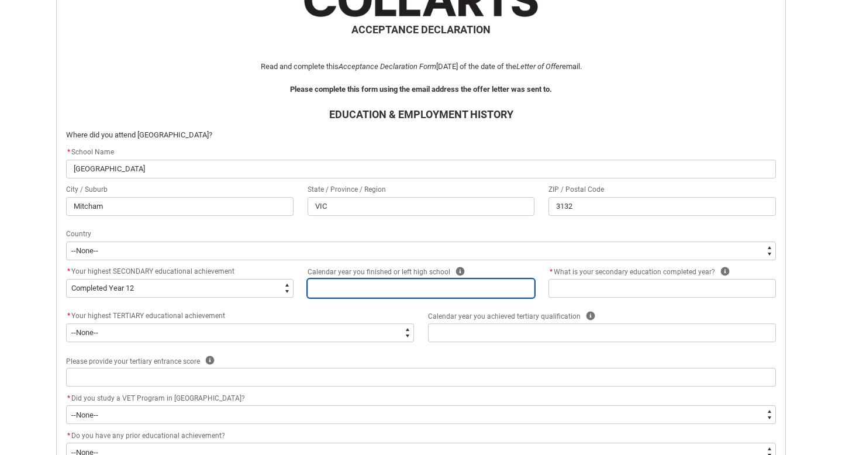
click at [332, 289] on input "REDU_Acceptance_Declaration flow" at bounding box center [421, 288] width 227 height 19
type lightning-primitive-input-simple "2023"
type input "2023"
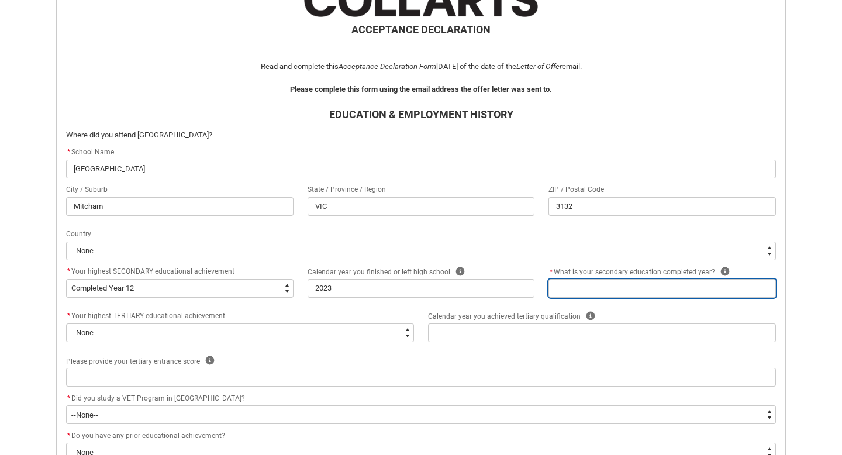
click at [569, 296] on input "REDU_Acceptance_Declaration flow" at bounding box center [661, 288] width 227 height 19
type lightning-primitive-input-simple "2023"
type input "2023"
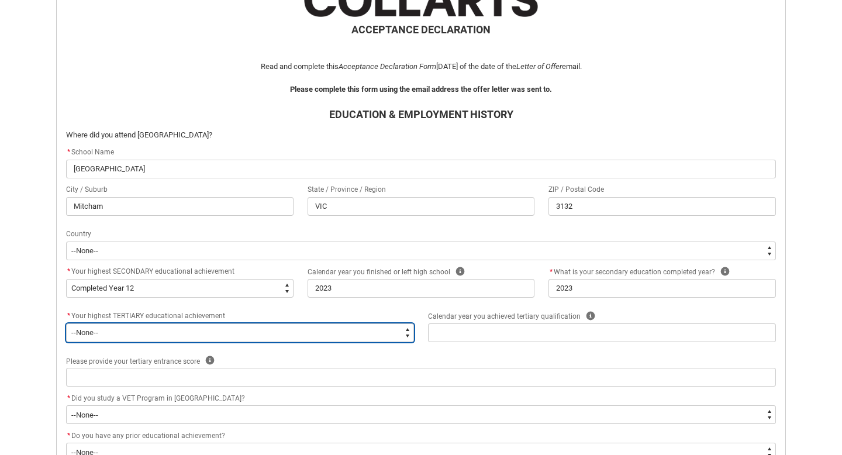
click at [335, 340] on select "--None-- A Complete Final Year of Secondary Education at School A Complete VET …" at bounding box center [240, 332] width 348 height 19
type lightning-select "TertiaryEducation_Options.Other Qualification"
select select "TertiaryEducation_Options.Other Qualification"
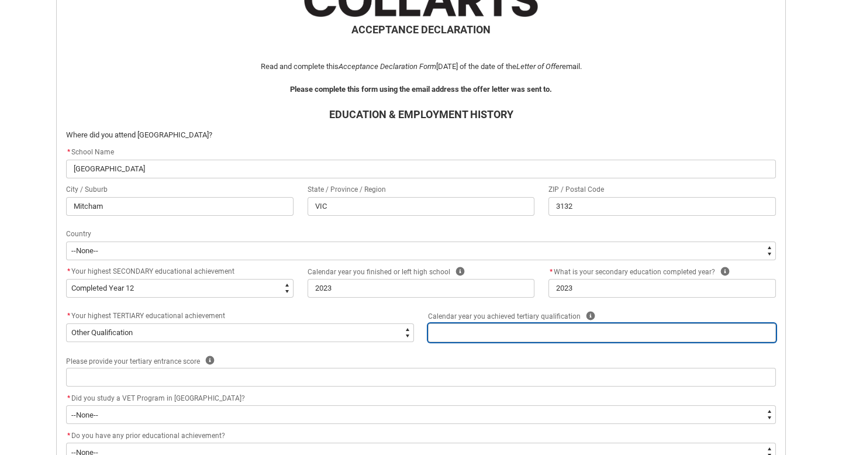
click at [484, 330] on input "REDU_Acceptance_Declaration flow" at bounding box center [602, 332] width 348 height 19
type lightning-primitive-input-simple "2024"
type input "2024"
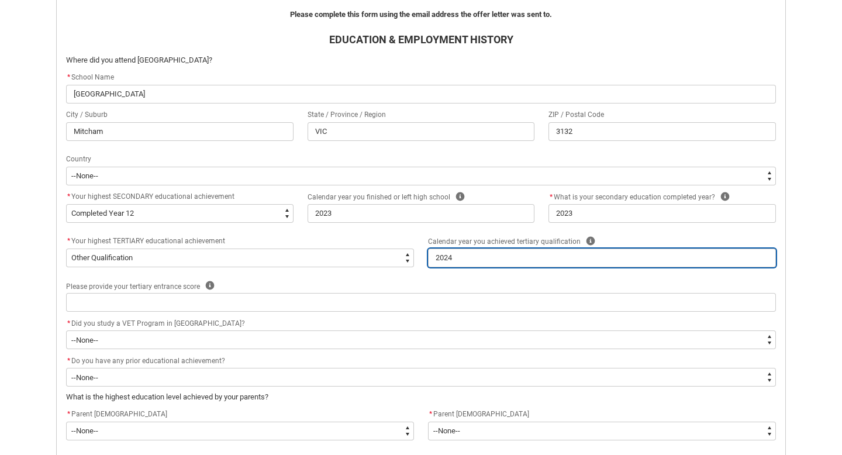
scroll to position [341, 0]
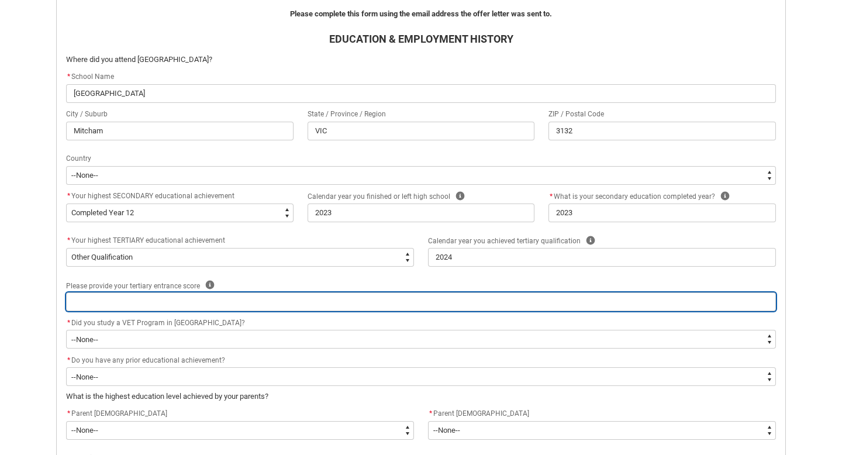
click at [325, 305] on input "REDU_Acceptance_Declaration flow" at bounding box center [421, 301] width 710 height 19
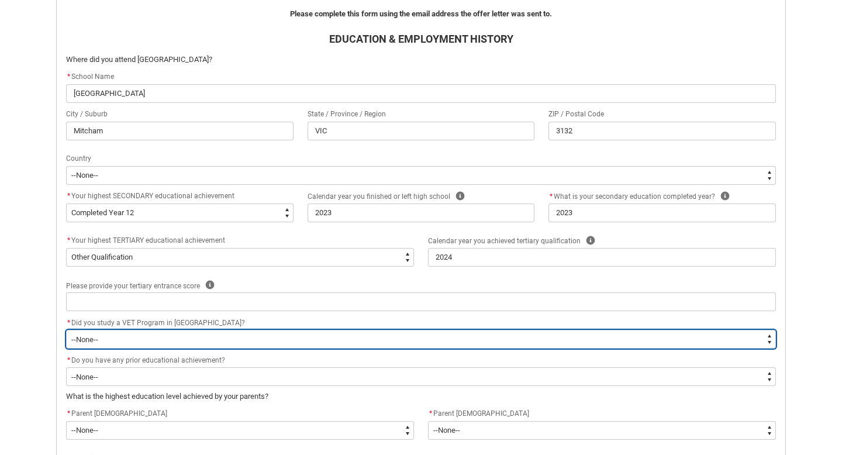
click at [262, 335] on select "--None-- Yes No" at bounding box center [421, 339] width 710 height 19
type lightning-select "Choice_No"
select select "Choice_No"
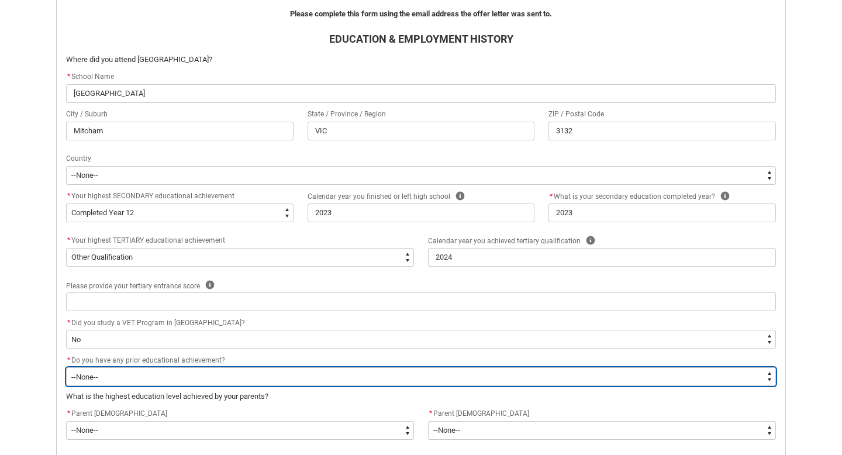
click at [229, 378] on select "--None-- Yes No" at bounding box center [421, 376] width 710 height 19
type lightning-select "choice_N"
select select "choice_N"
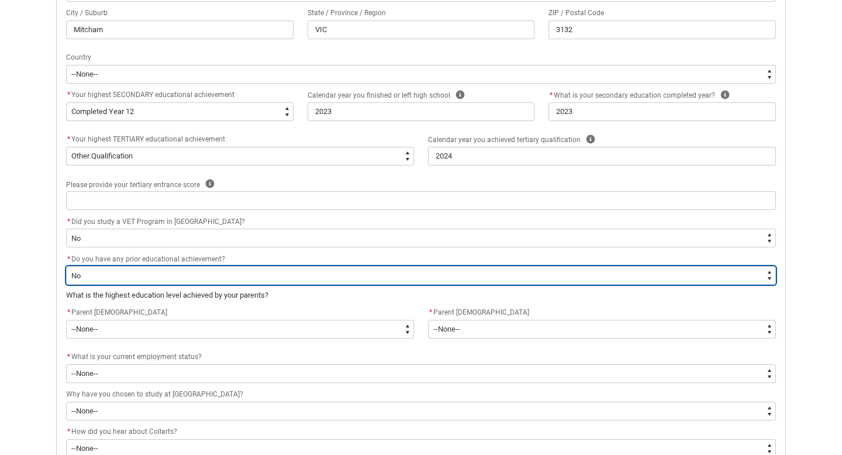
scroll to position [445, 0]
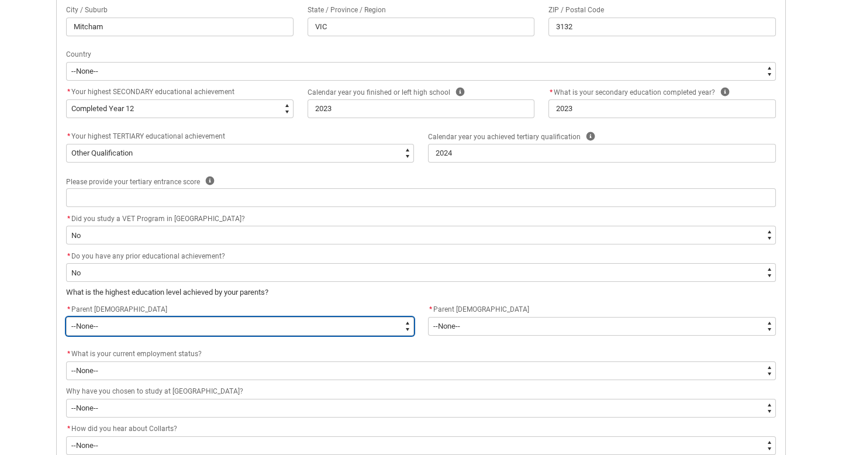
click at [206, 330] on select "--None-- Postgraduate qualification (e.g. Postgraduate Diploma, Master's, PhD) …" at bounding box center [240, 326] width 348 height 19
type lightning-select "ParentEducationLevel_Options.20"
select select "ParentEducationLevel_Options.20"
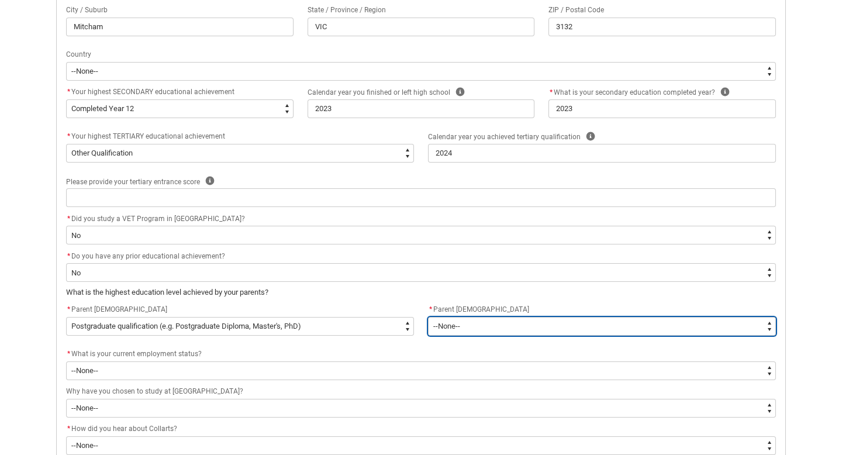
click at [465, 330] on select "--None-- Postgraduate qualification (e.g. Postgraduate Diploma, Master's, PhD) …" at bounding box center [602, 326] width 348 height 19
type lightning-select "ParentEducationLevel2_Options.23"
select select "ParentEducationLevel2_Options.23"
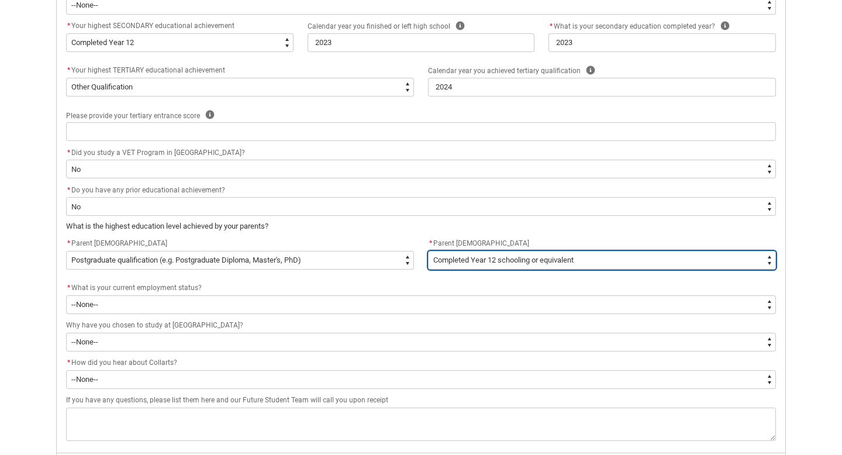
scroll to position [512, 0]
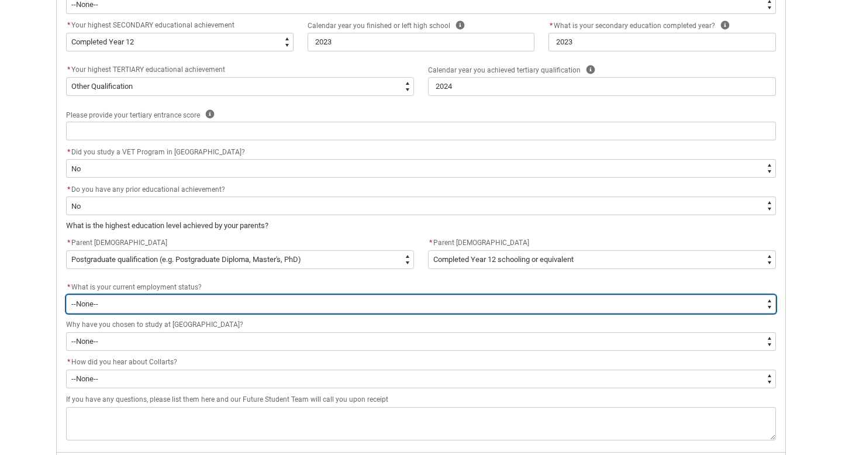
click at [267, 309] on select "--None-- [DEMOGRAPHIC_DATA] [DEMOGRAPHIC_DATA] [DEMOGRAPHIC_DATA] - not employi…" at bounding box center [421, 304] width 710 height 19
type lightning-select "EmploymentStatus_Options.02"
select select "EmploymentStatus_Options.02"
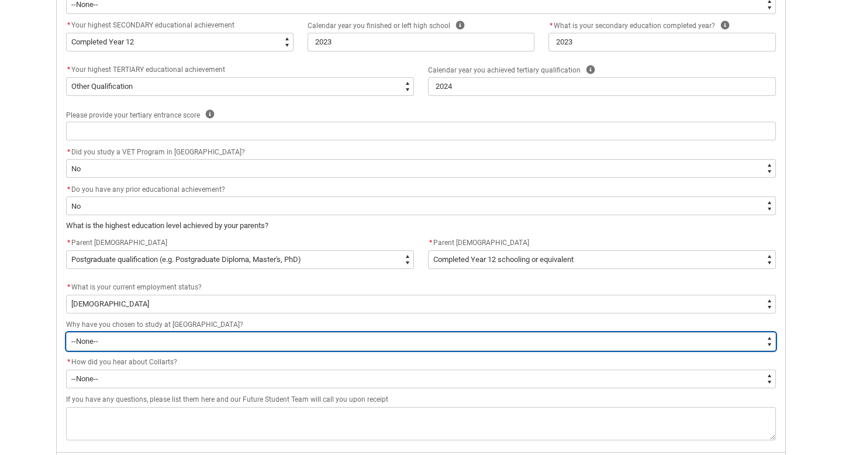
click at [222, 344] on select "--None-- To get a job To develop my existing business To start my own business …" at bounding box center [421, 341] width 710 height 19
type lightning-select "StudyReason_Options.04"
select select "StudyReason_Options.04"
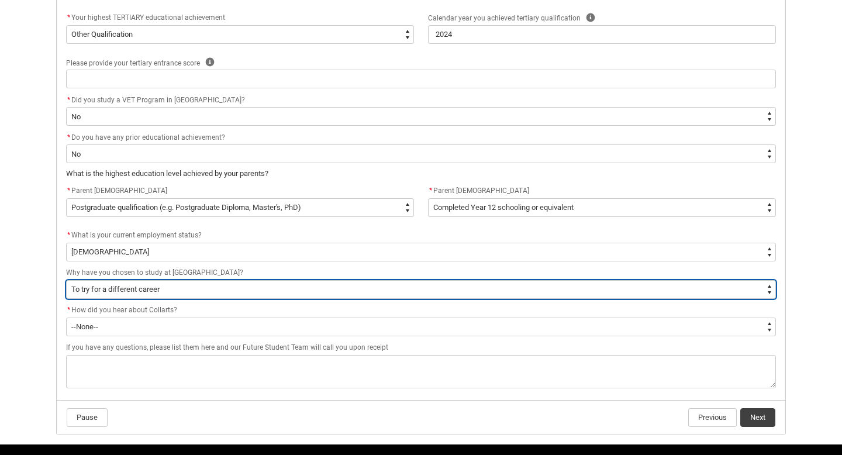
scroll to position [564, 0]
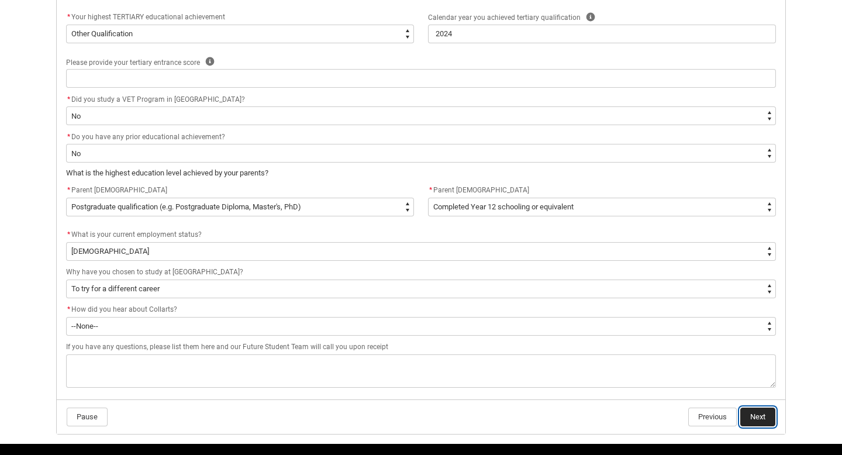
click at [751, 424] on button "Next" at bounding box center [757, 417] width 35 height 19
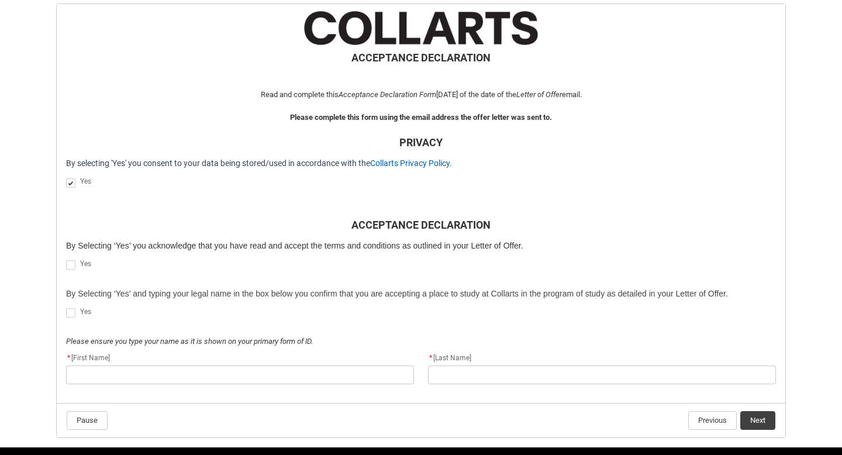
scroll to position [233, 0]
